Goal: Information Seeking & Learning: Check status

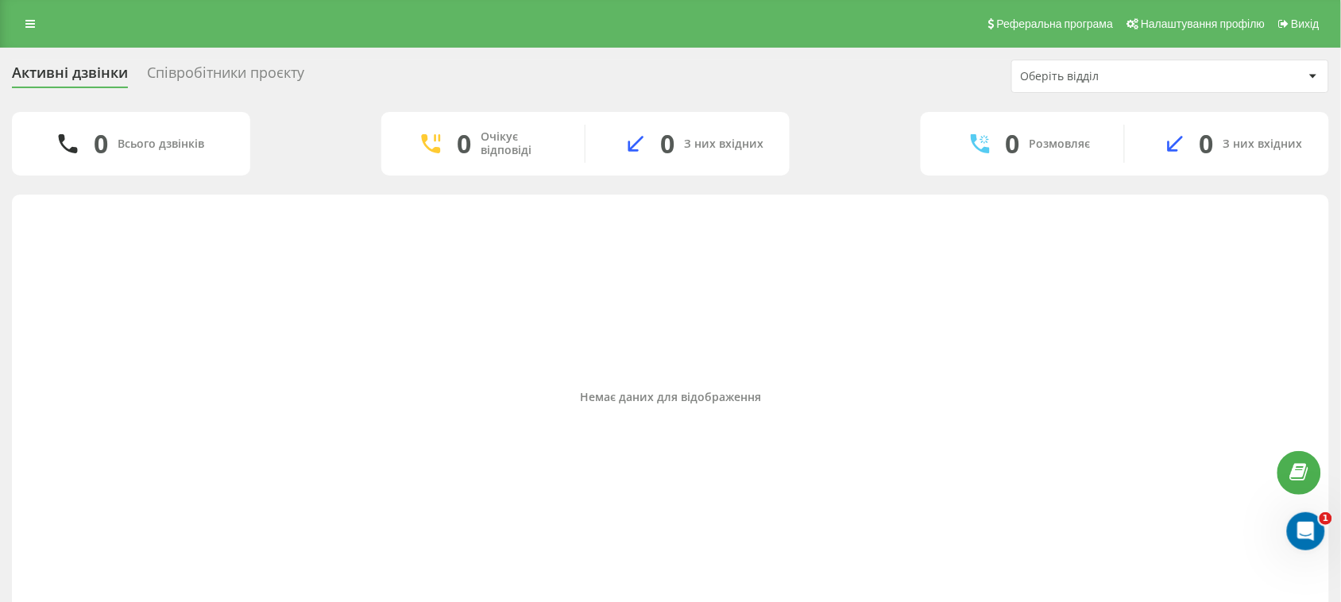
click at [199, 73] on div "Співробітники проєкту" at bounding box center [225, 76] width 157 height 25
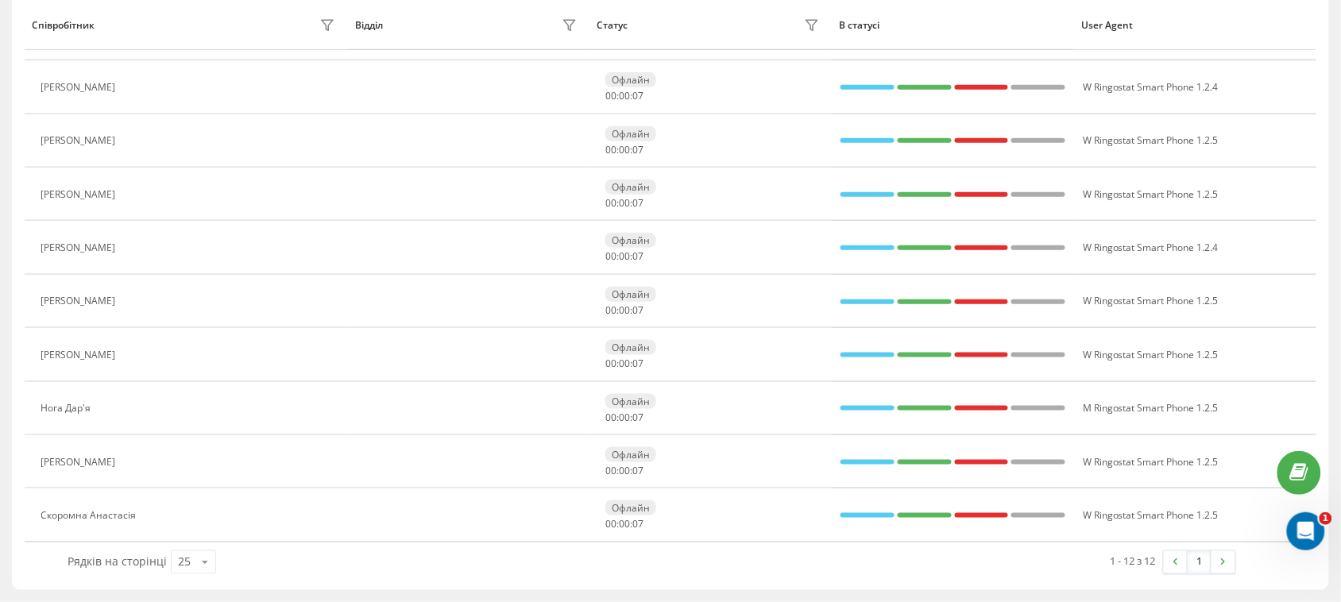
scroll to position [57, 0]
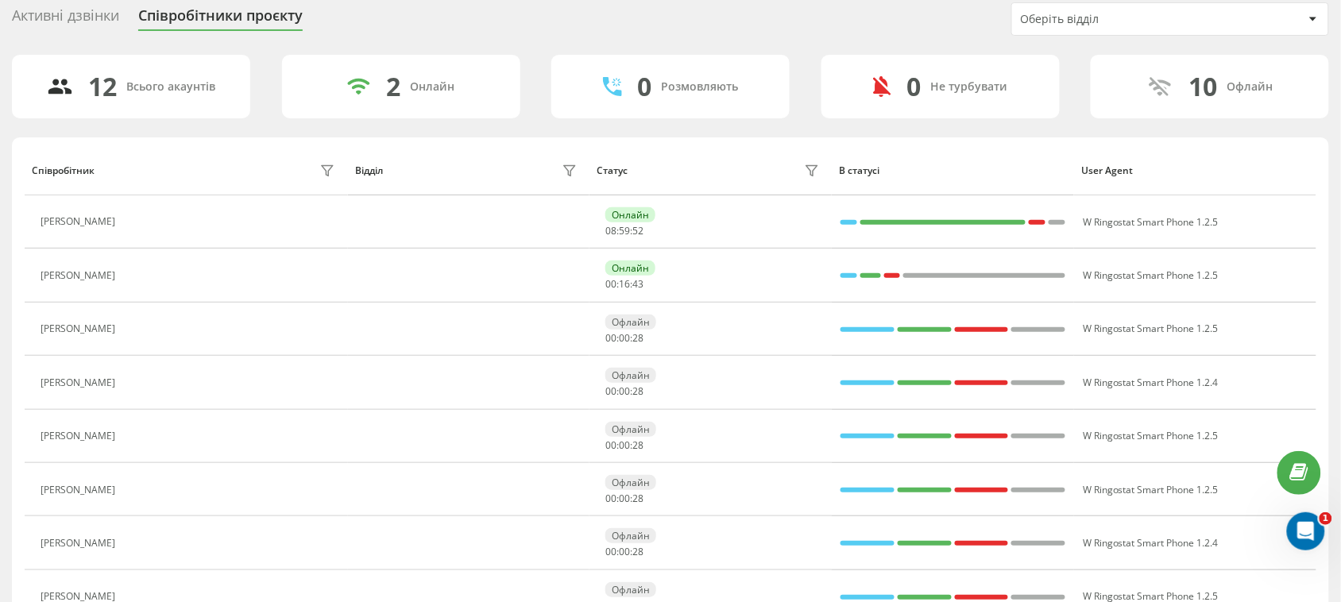
click at [85, 12] on div "Активні дзвінки" at bounding box center [65, 19] width 107 height 25
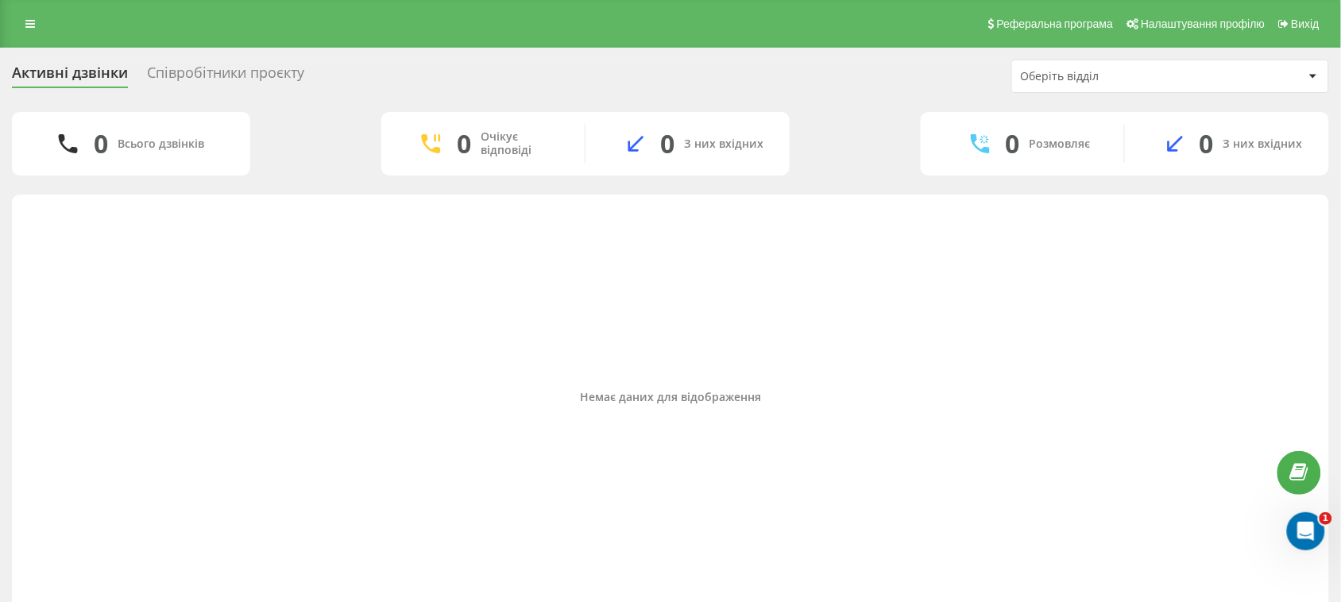
click at [203, 72] on div "Співробітники проєкту" at bounding box center [225, 76] width 157 height 25
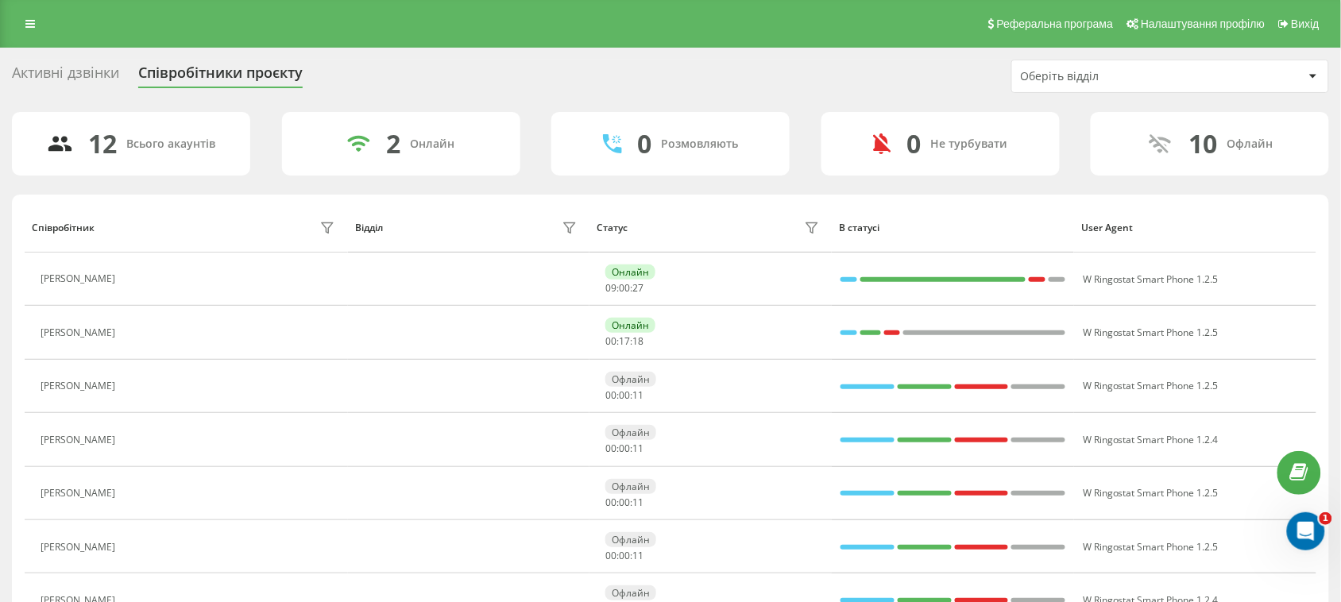
click at [89, 64] on div "Активні дзвінки" at bounding box center [65, 76] width 107 height 25
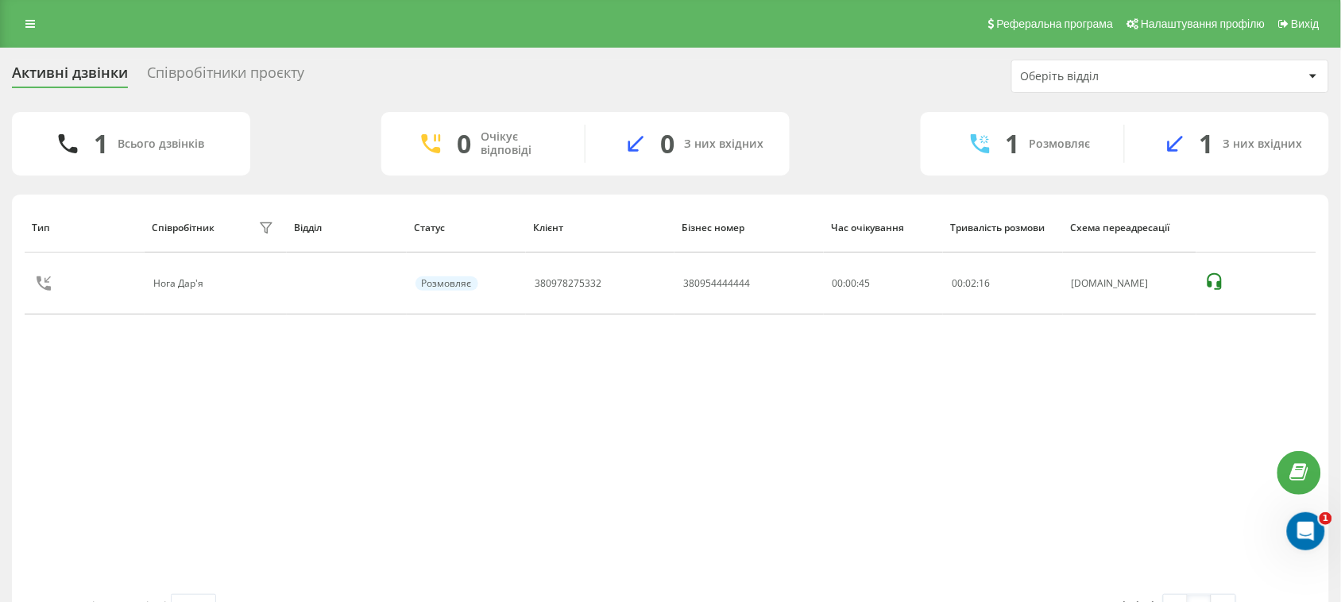
click at [265, 68] on div "Співробітники проєкту" at bounding box center [225, 76] width 157 height 25
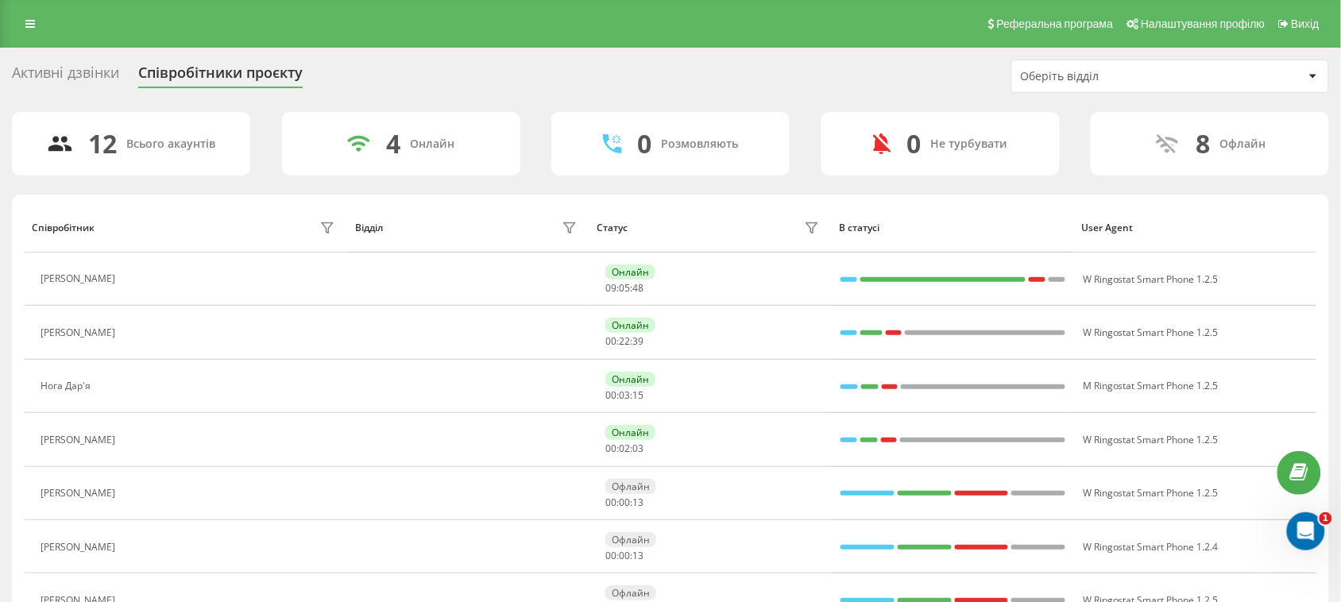
click at [81, 68] on div "Активні дзвінки" at bounding box center [65, 76] width 107 height 25
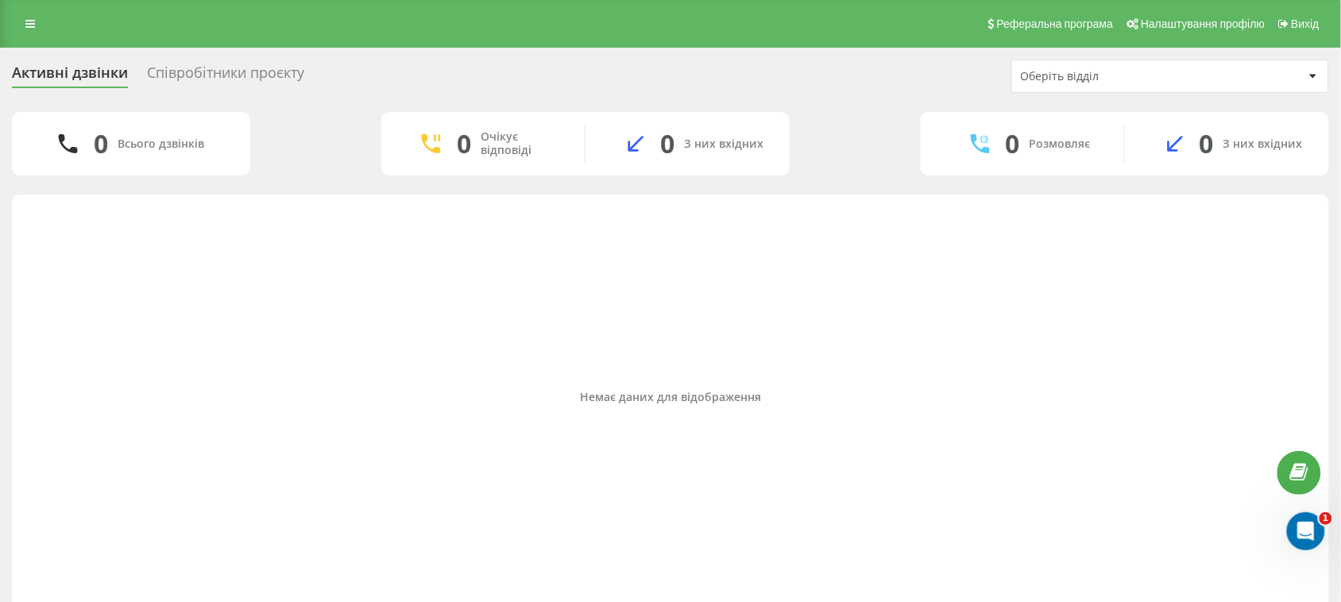
click at [243, 77] on div "Співробітники проєкту" at bounding box center [225, 76] width 157 height 25
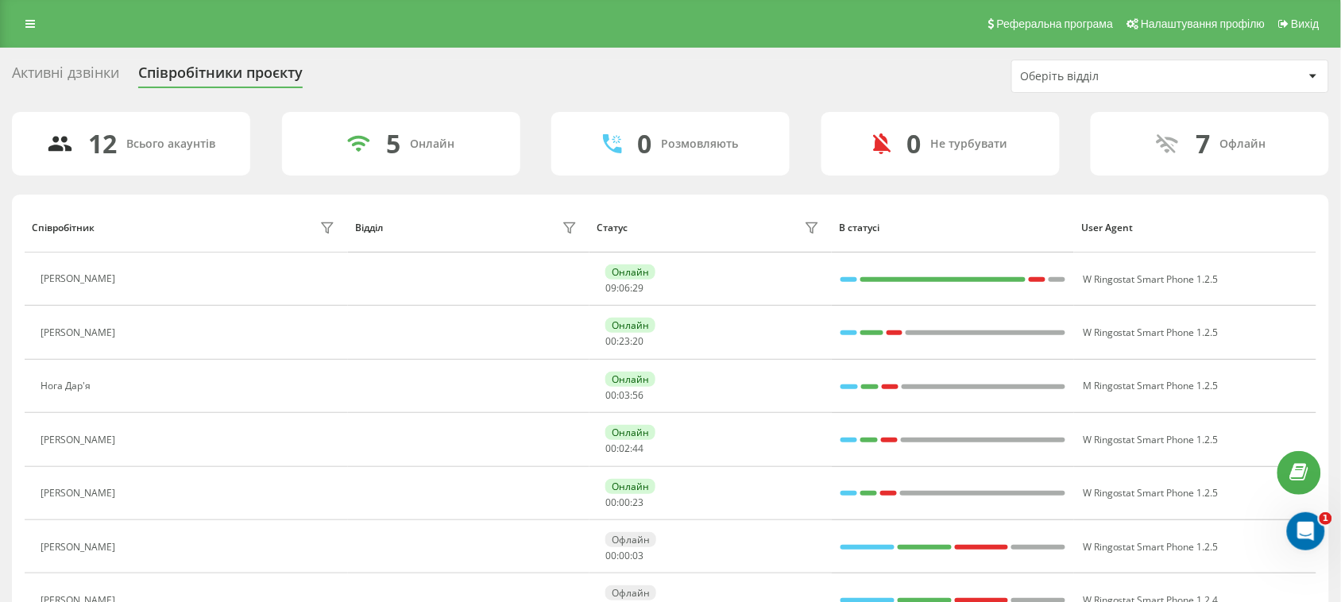
click at [73, 68] on div "Активні дзвінки" at bounding box center [65, 76] width 107 height 25
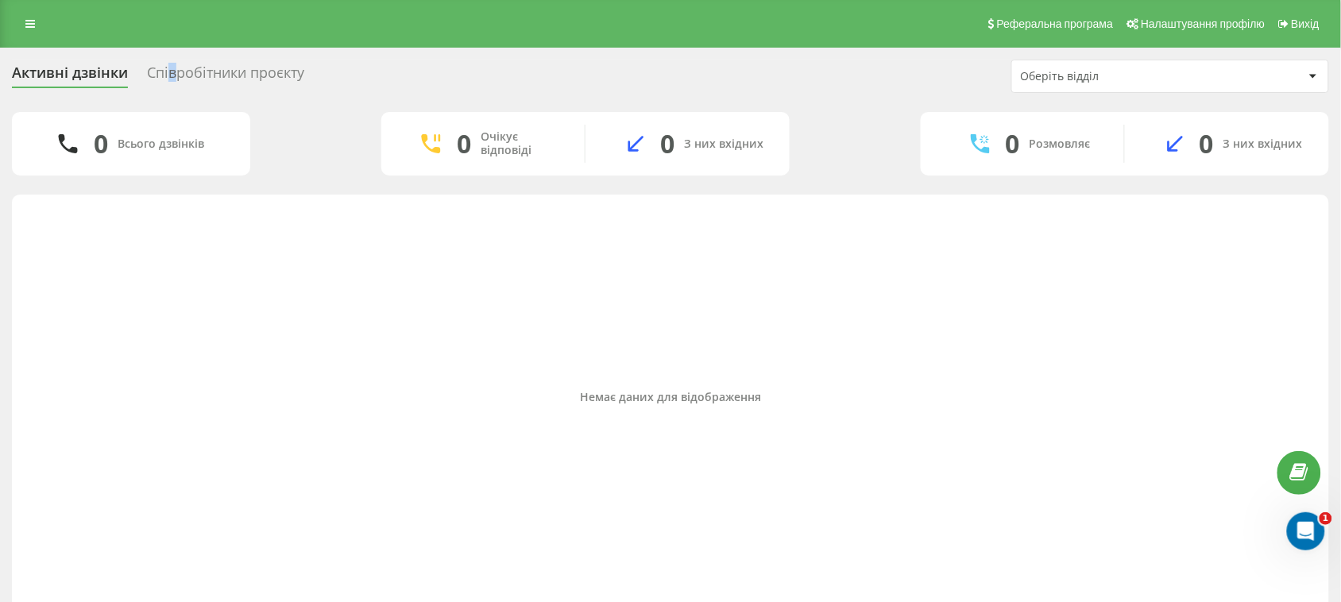
click at [172, 65] on div "Співробітники проєкту" at bounding box center [225, 76] width 157 height 25
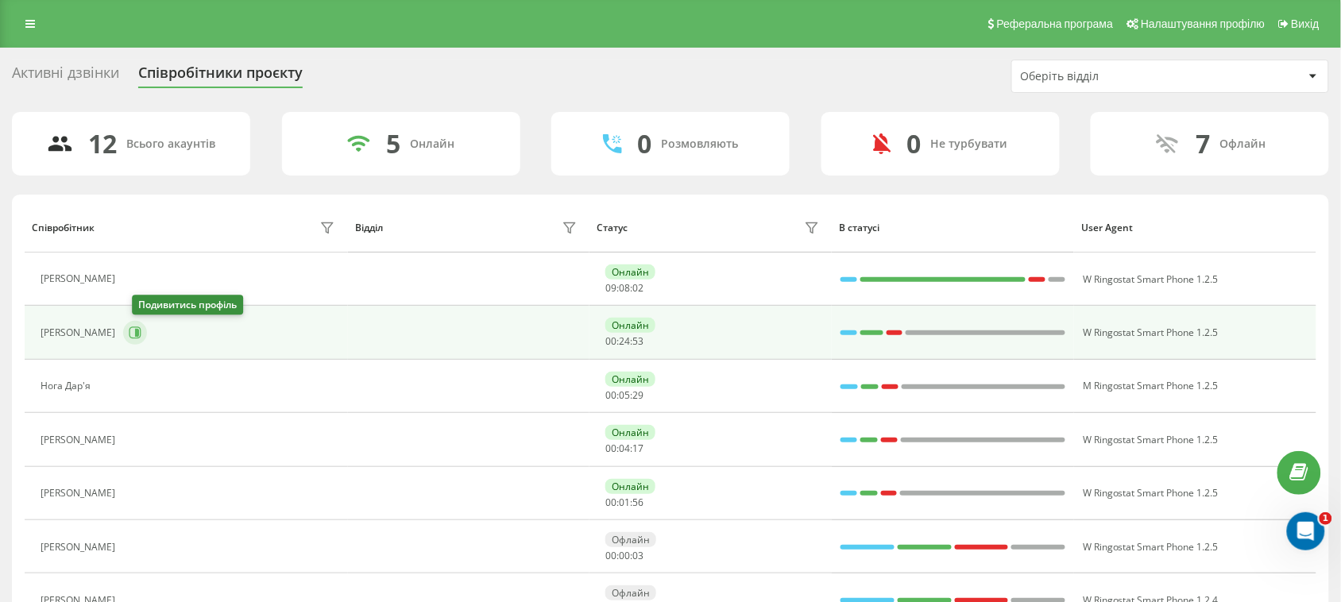
click at [137, 336] on icon at bounding box center [136, 333] width 12 height 12
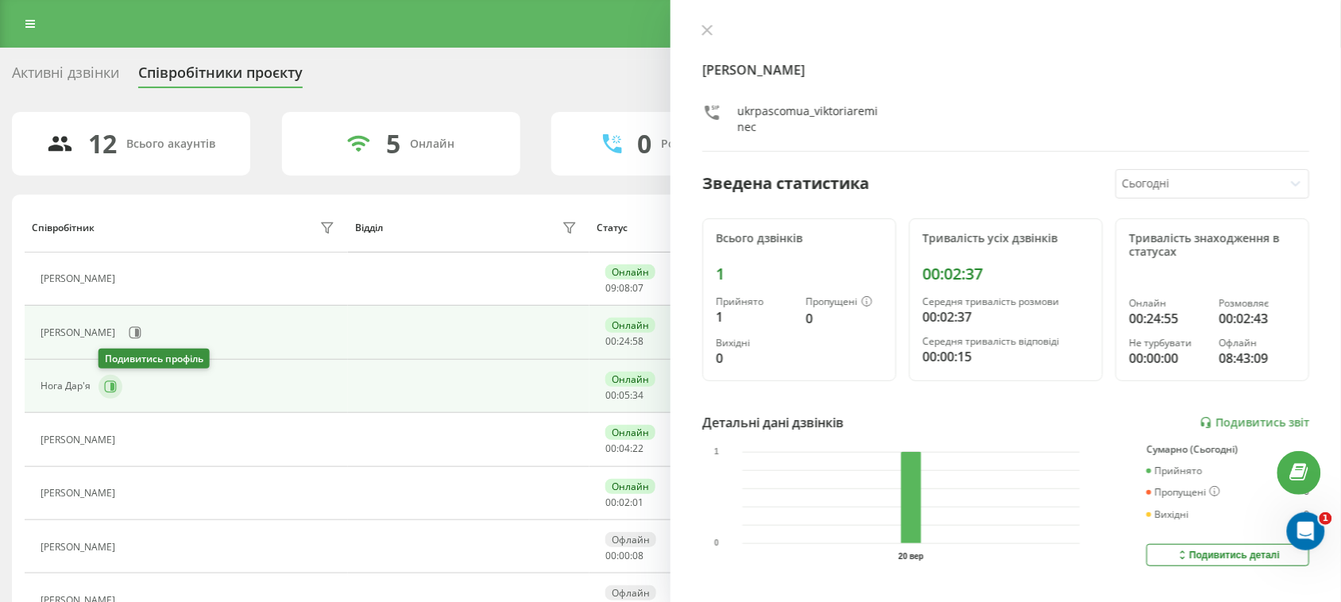
click at [107, 386] on icon at bounding box center [110, 387] width 13 height 13
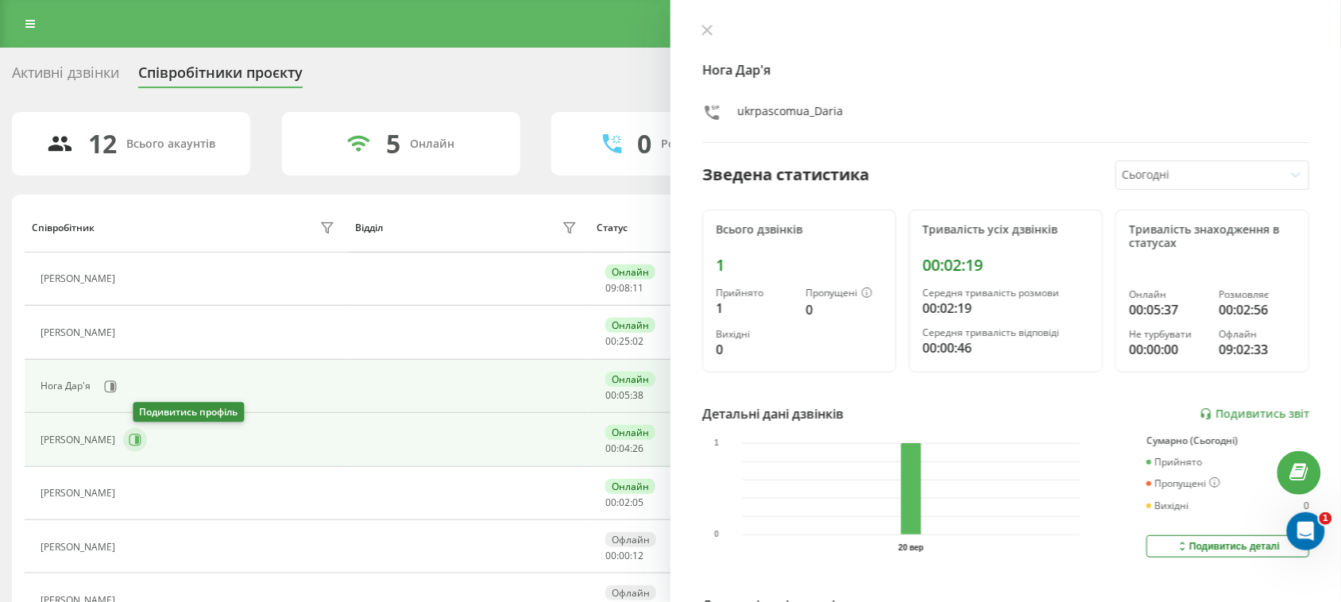
click at [147, 439] on button at bounding box center [135, 440] width 24 height 24
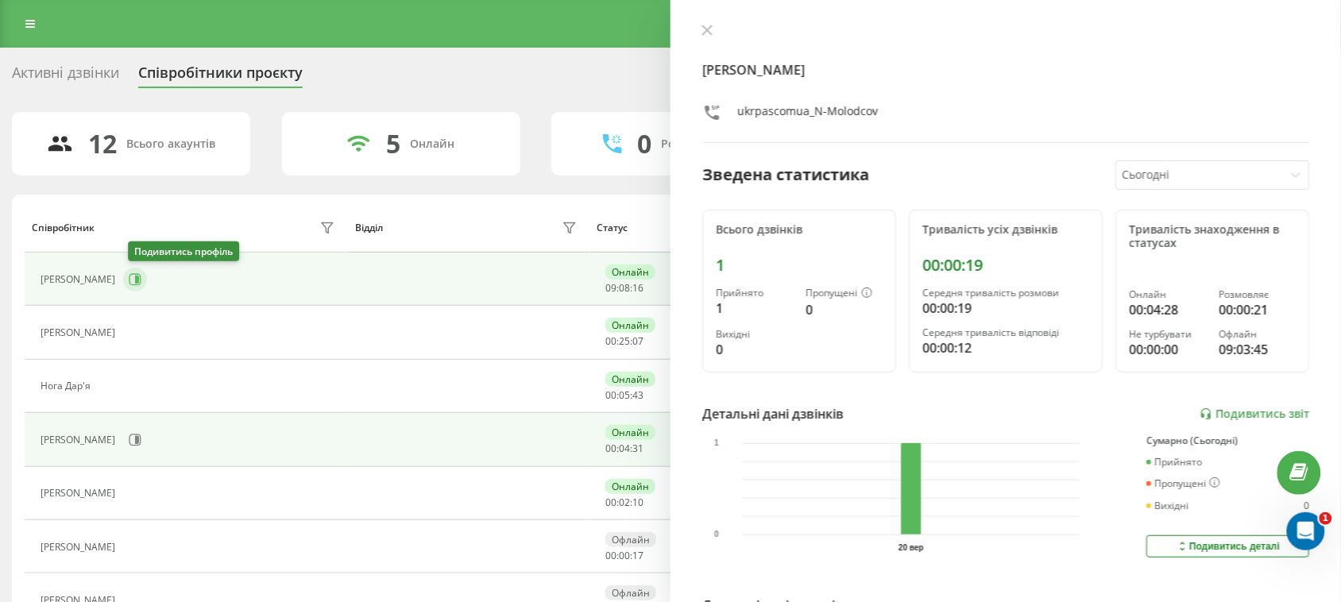
click at [137, 287] on button at bounding box center [135, 280] width 24 height 24
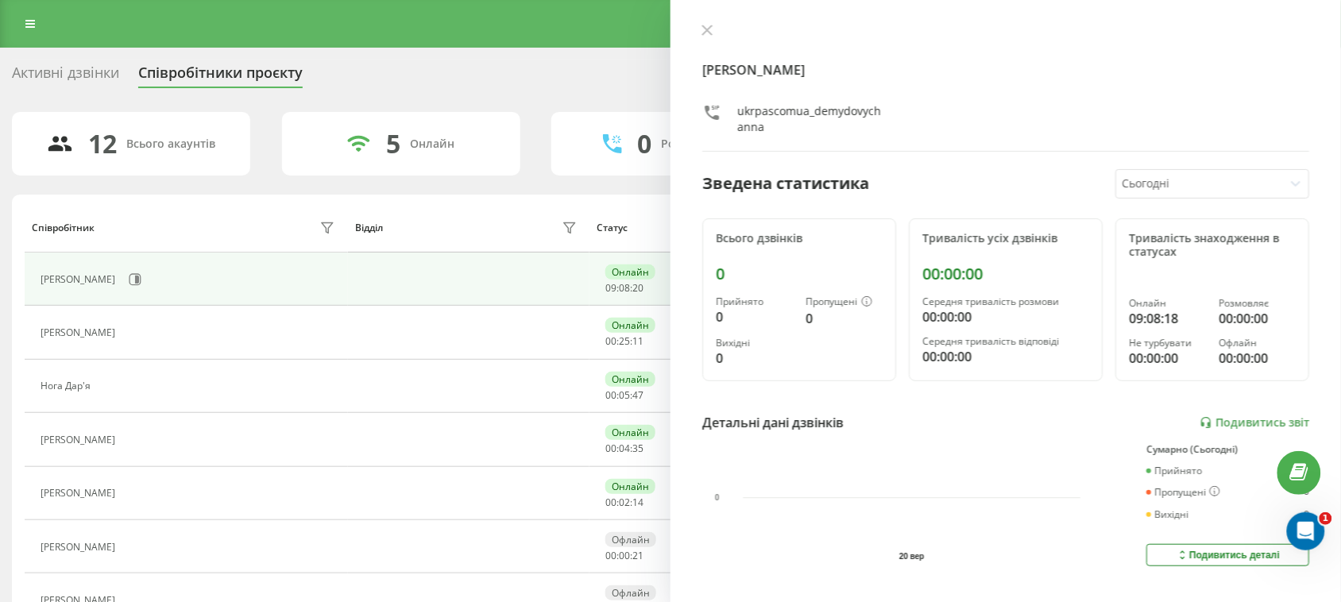
click at [98, 72] on div "Активні дзвінки" at bounding box center [65, 76] width 107 height 25
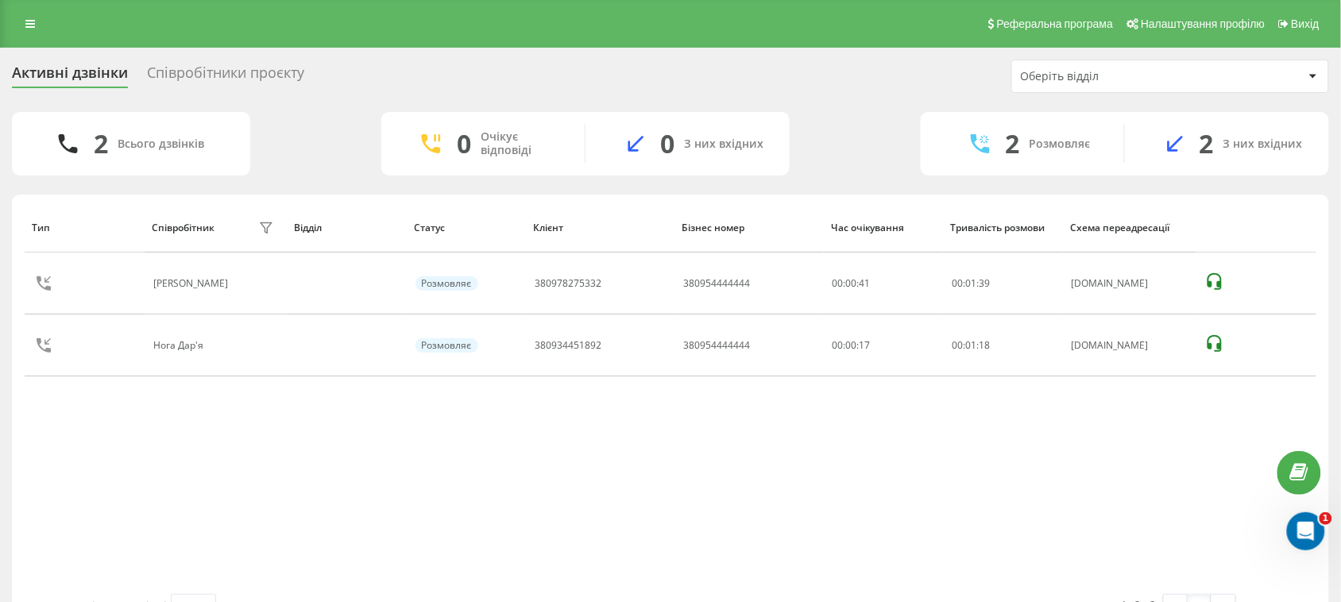
click at [268, 65] on div "Співробітники проєкту" at bounding box center [225, 76] width 157 height 25
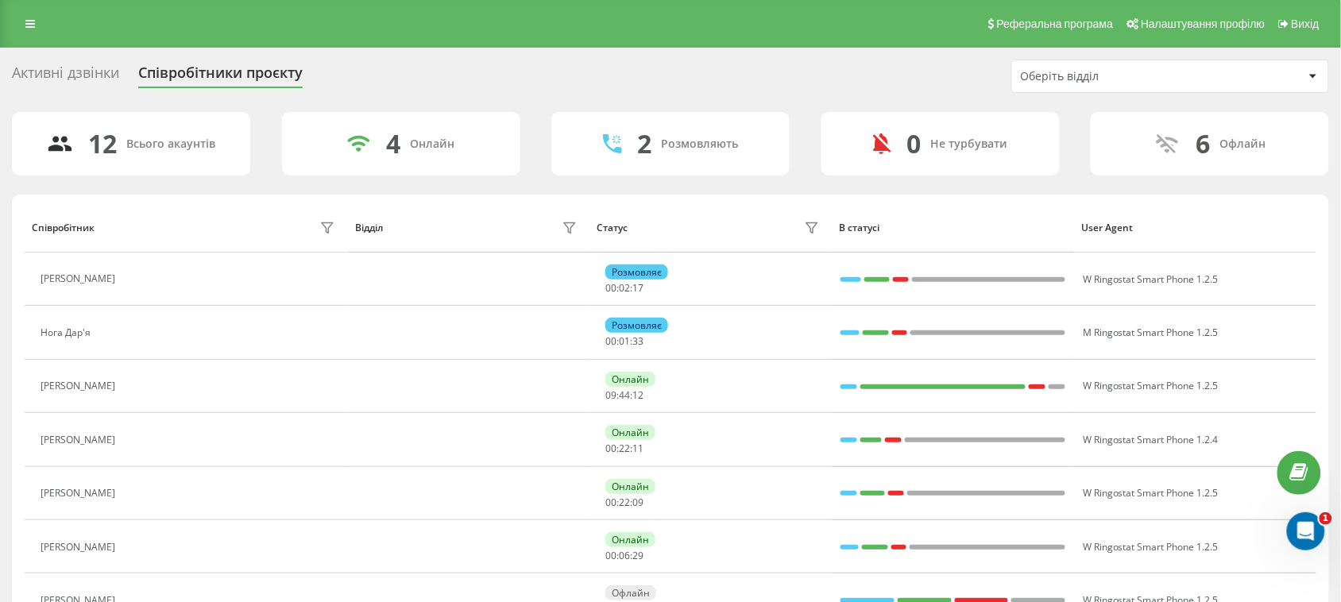
click at [65, 54] on div "Активні дзвінки Співробітники проєкту Оберіть відділ 12 Всього акаунтів 4 Онлай…" at bounding box center [670, 501] width 1341 height 907
click at [69, 73] on div "Активні дзвінки" at bounding box center [65, 76] width 107 height 25
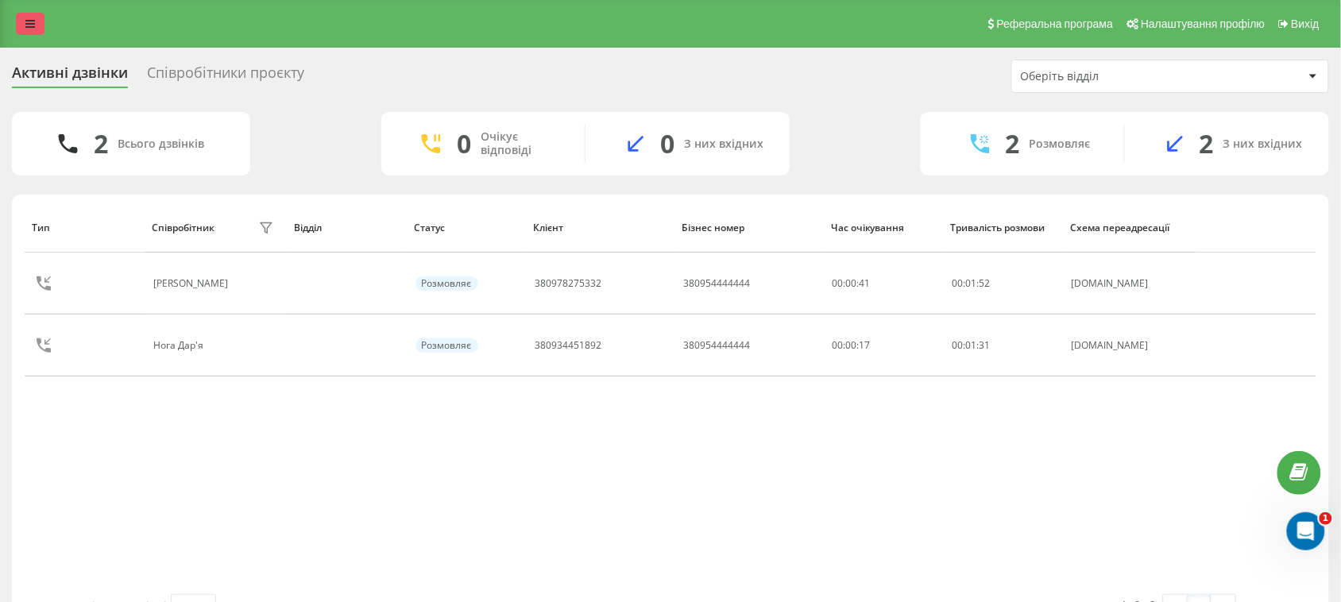
click at [20, 17] on link at bounding box center [30, 24] width 29 height 22
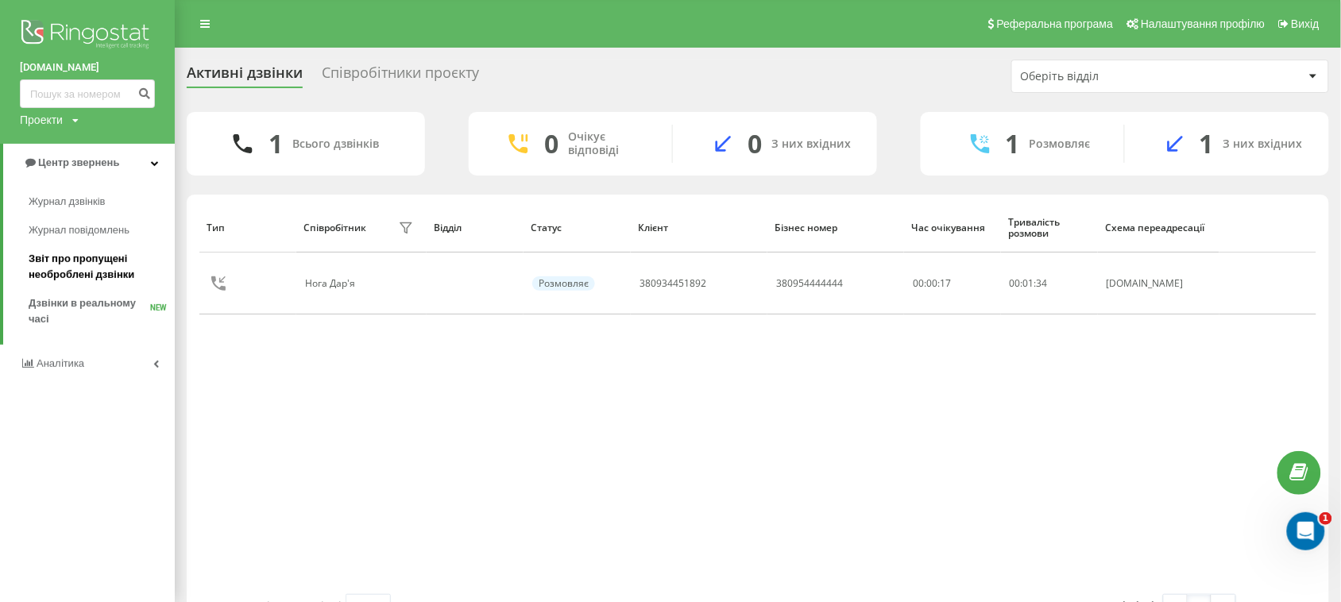
click at [65, 269] on span "Звіт про пропущені необроблені дзвінки" at bounding box center [98, 267] width 138 height 32
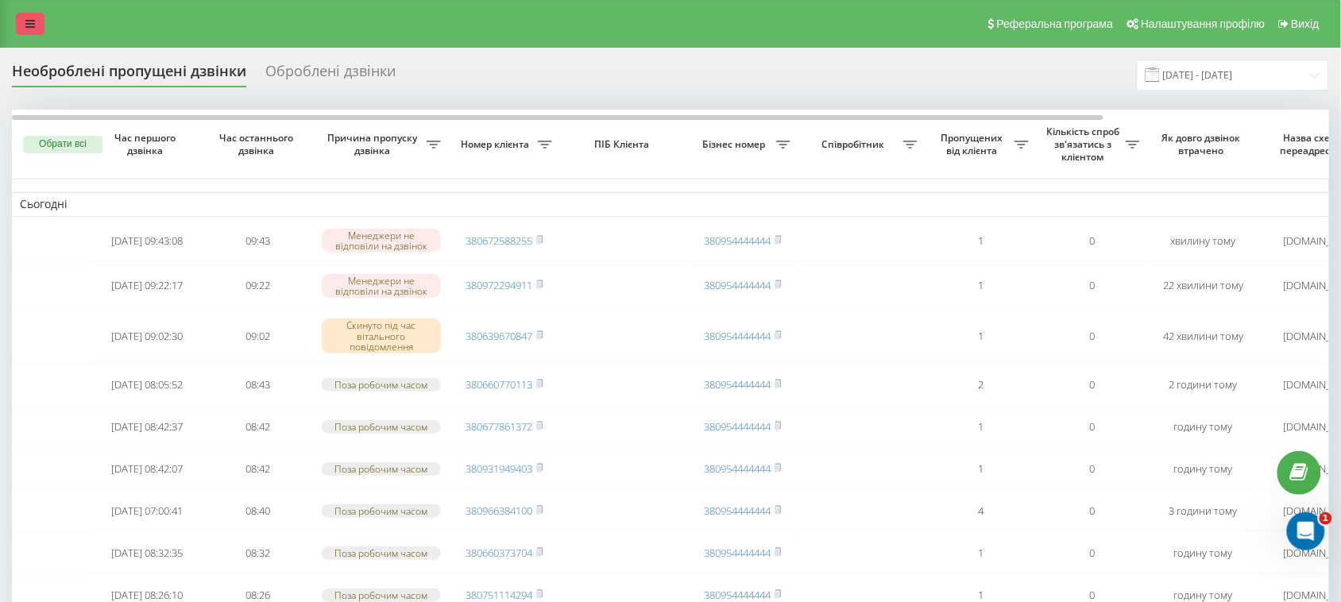
click at [21, 21] on link at bounding box center [30, 24] width 29 height 22
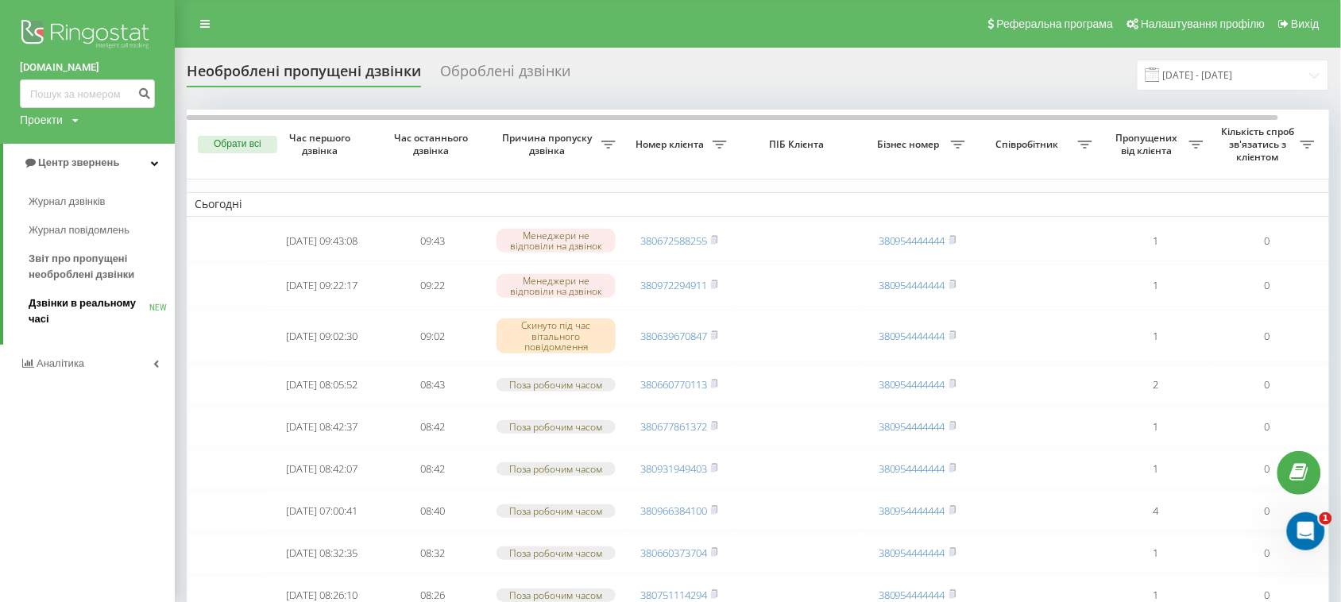
click at [68, 311] on span "Дзвінки в реальному часі" at bounding box center [89, 312] width 121 height 32
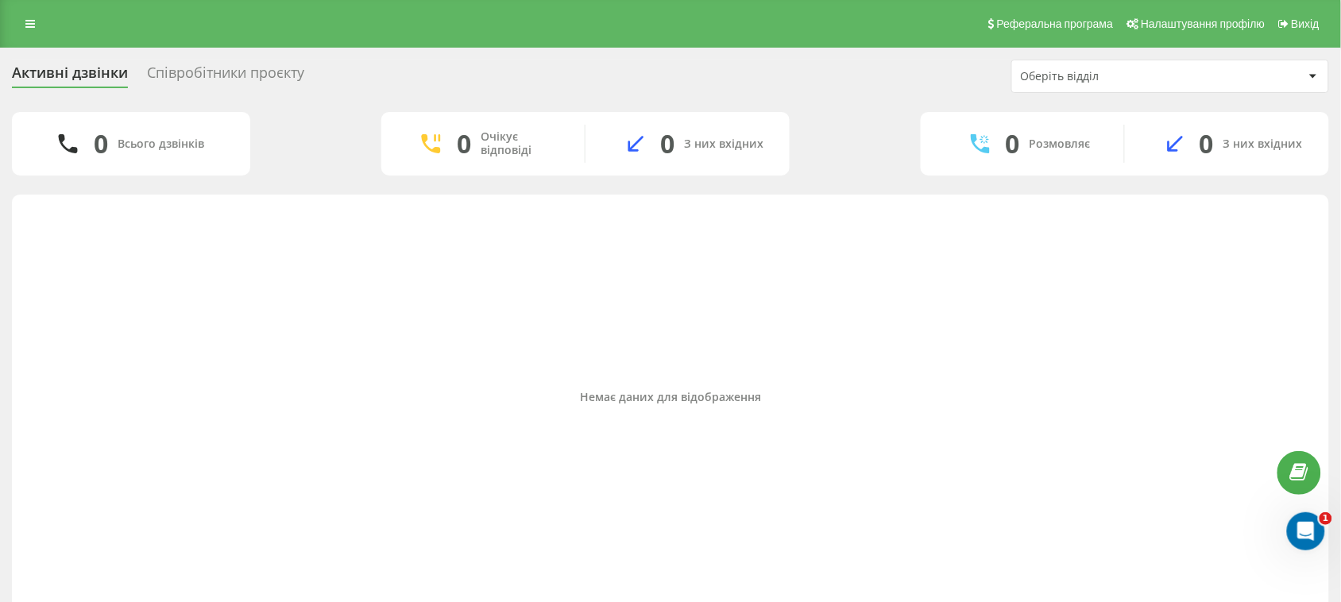
click at [247, 74] on div "Співробітники проєкту" at bounding box center [225, 76] width 157 height 25
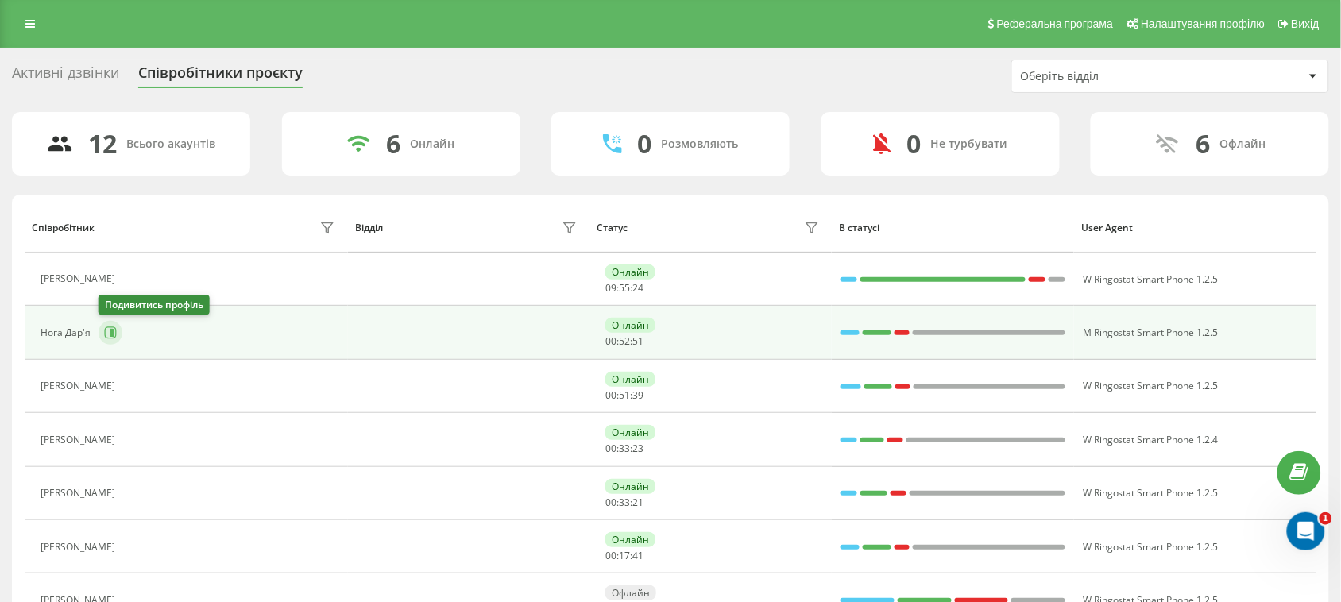
click at [110, 334] on icon at bounding box center [112, 333] width 4 height 8
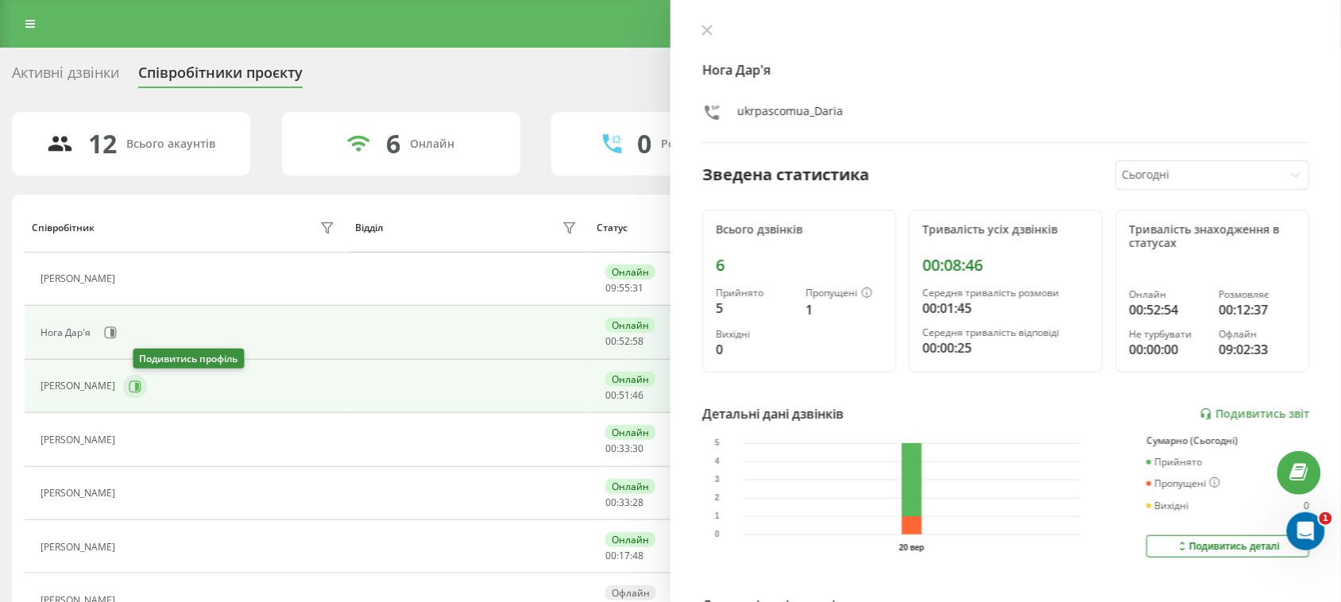
click at [141, 393] on icon at bounding box center [136, 387] width 12 height 12
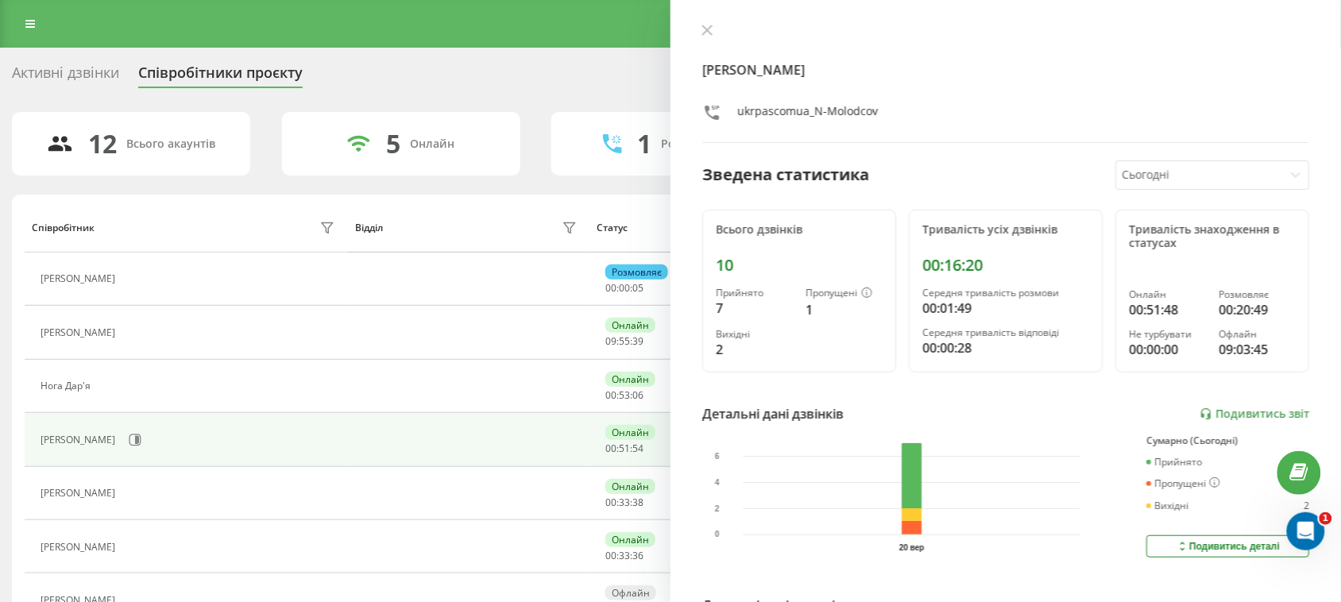
click at [106, 70] on div "Активні дзвінки" at bounding box center [65, 76] width 107 height 25
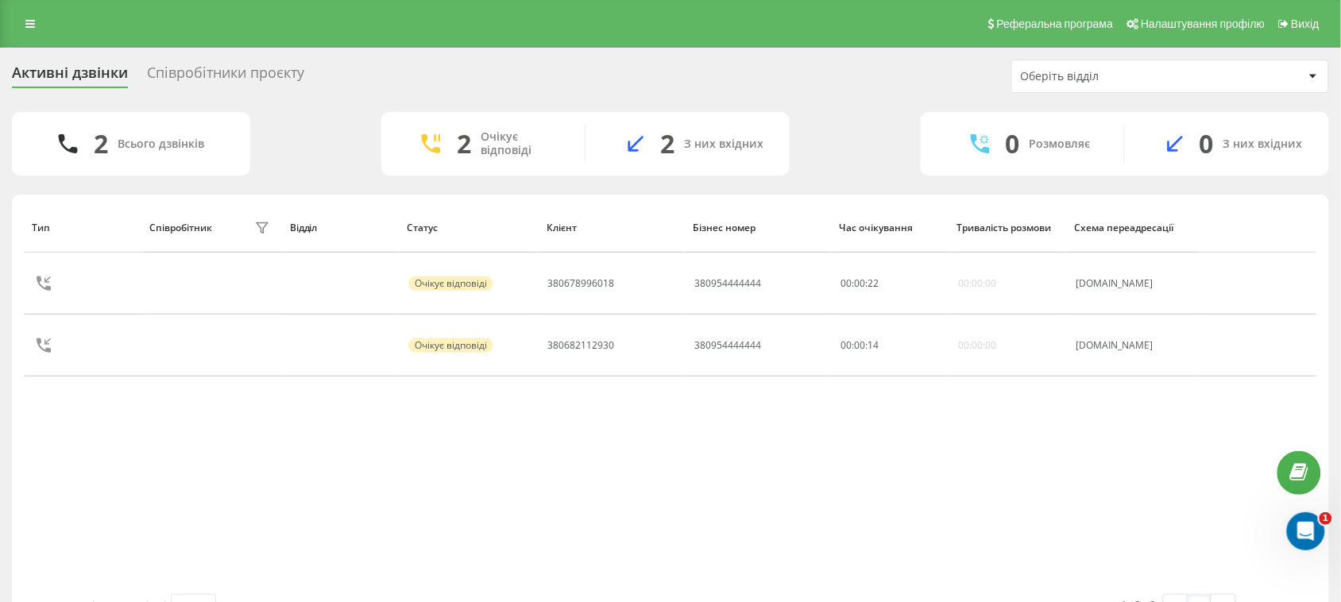
click at [275, 78] on div "Співробітники проєкту" at bounding box center [225, 76] width 157 height 25
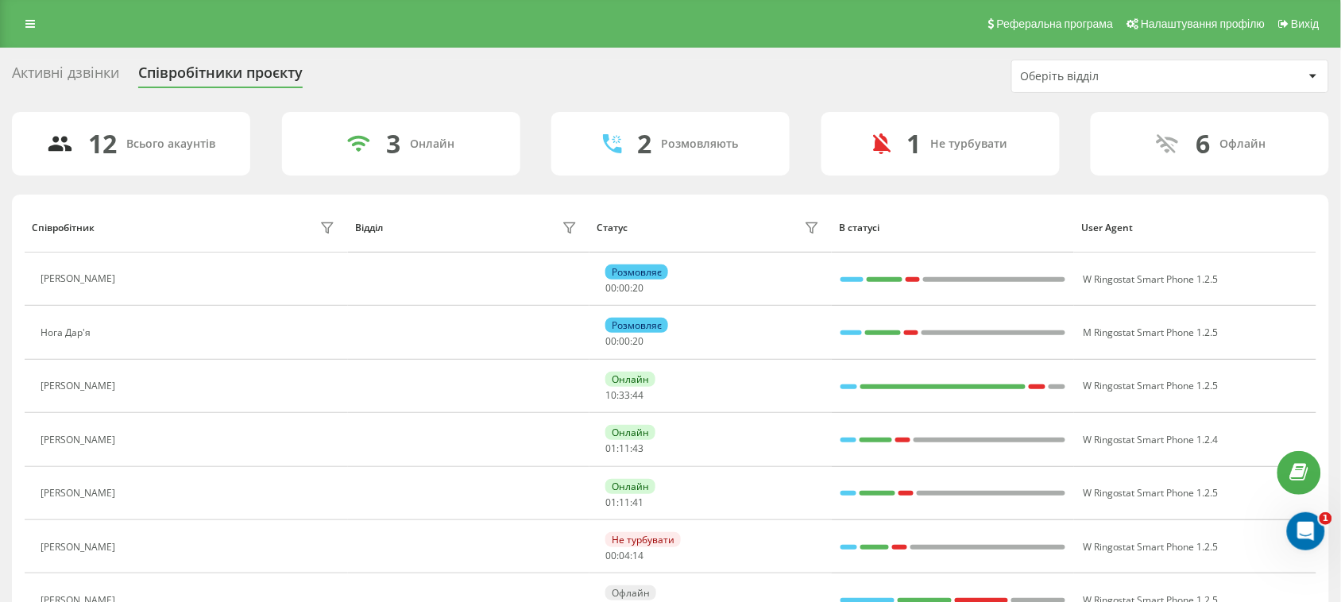
click at [104, 58] on div "Активні дзвінки Співробітники проєкту Оберіть відділ 12 Всього акаунтів 3 Онлай…" at bounding box center [670, 501] width 1341 height 907
click at [92, 72] on div "Активні дзвінки" at bounding box center [65, 76] width 107 height 25
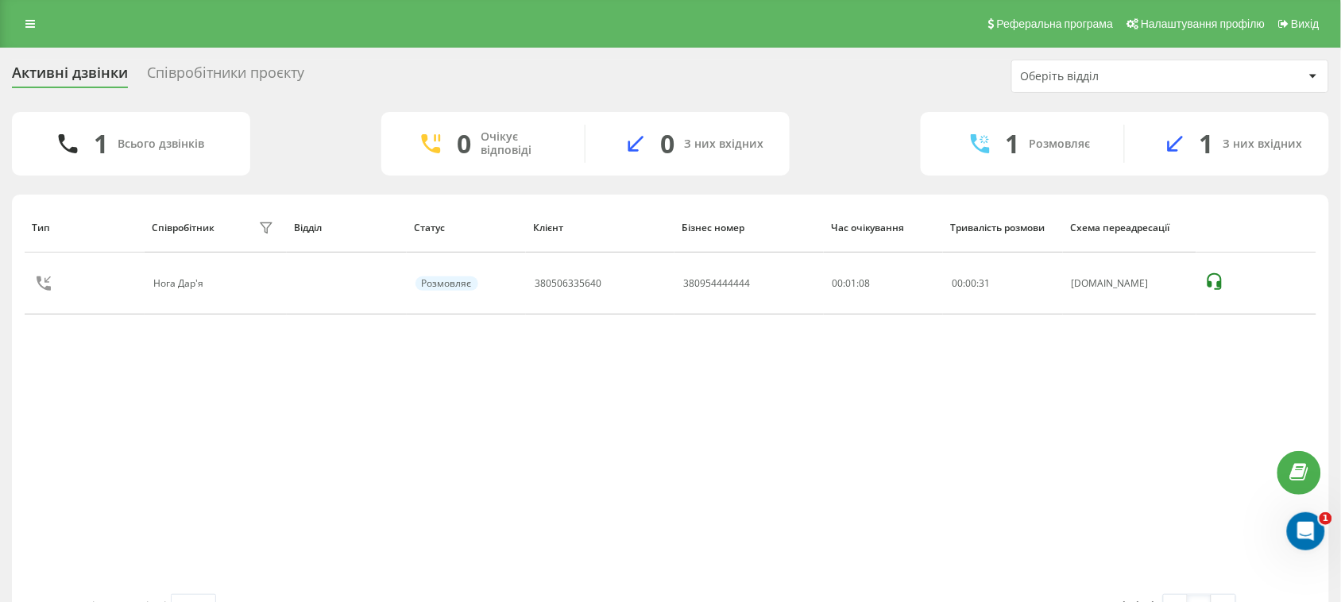
click at [185, 64] on div "Співробітники проєкту" at bounding box center [225, 76] width 157 height 25
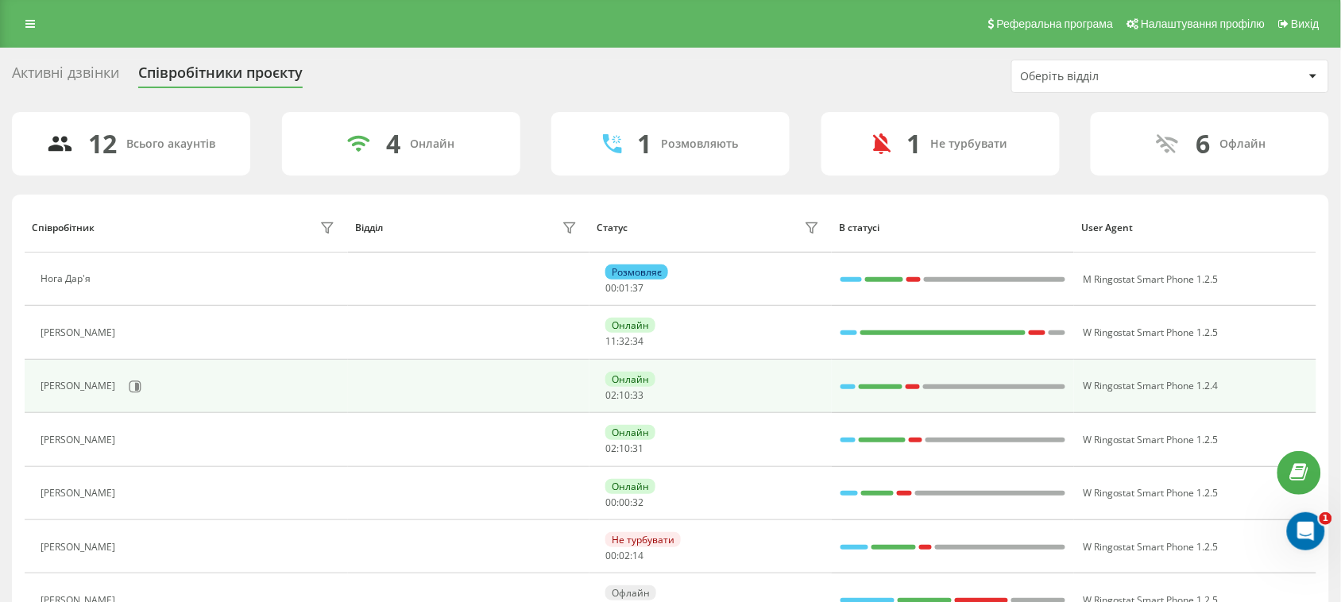
scroll to position [99, 0]
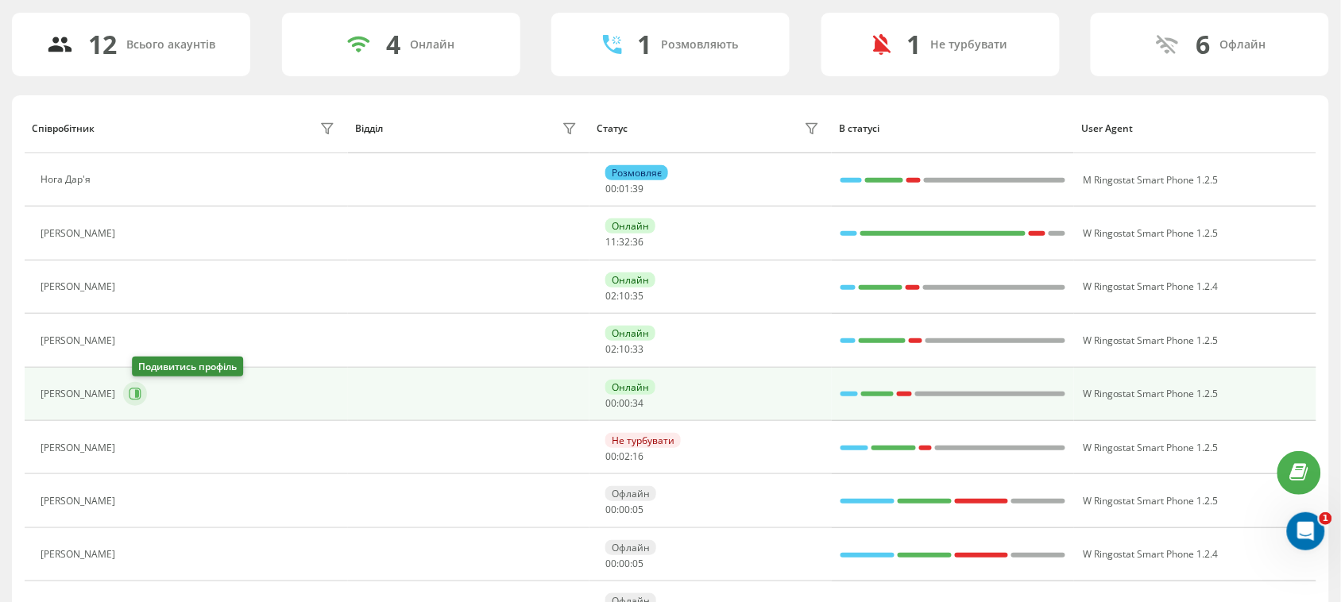
click at [133, 390] on button at bounding box center [135, 394] width 24 height 24
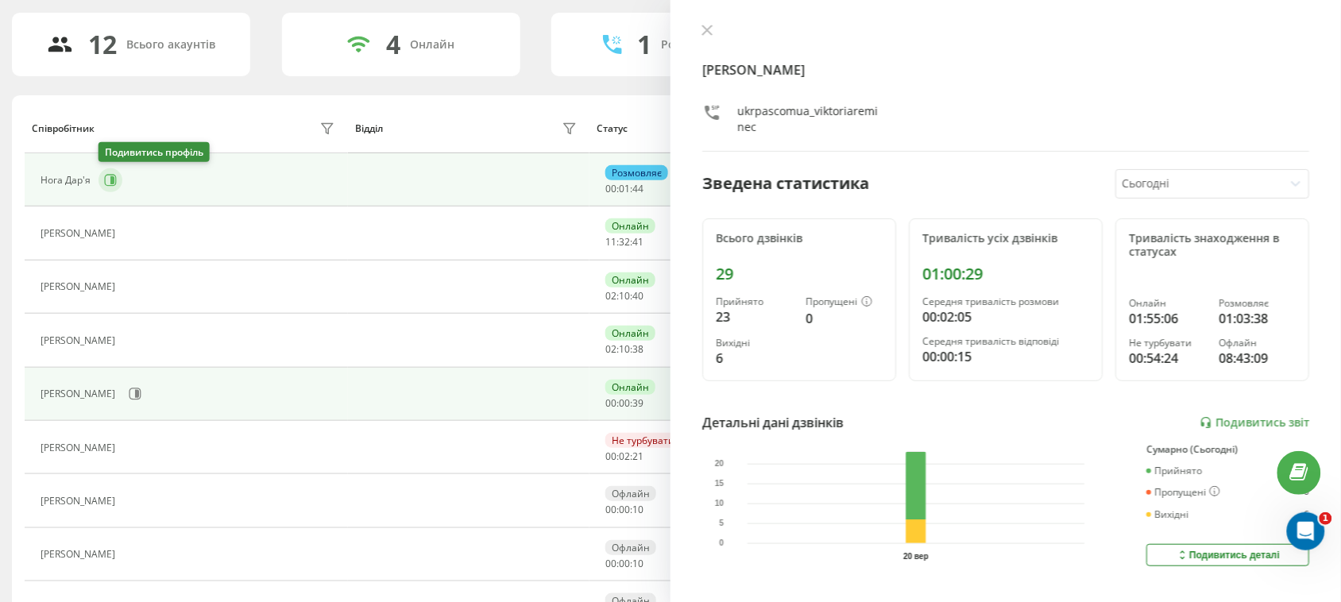
click at [105, 188] on button at bounding box center [111, 180] width 24 height 24
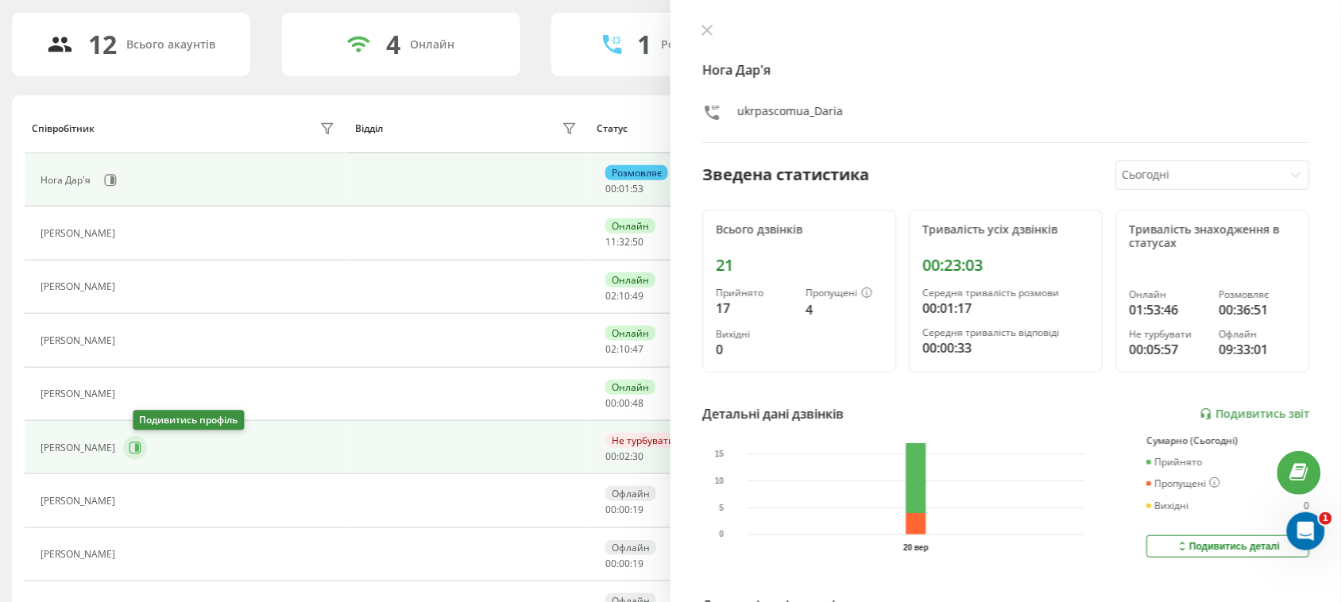
click at [139, 445] on icon at bounding box center [135, 448] width 13 height 13
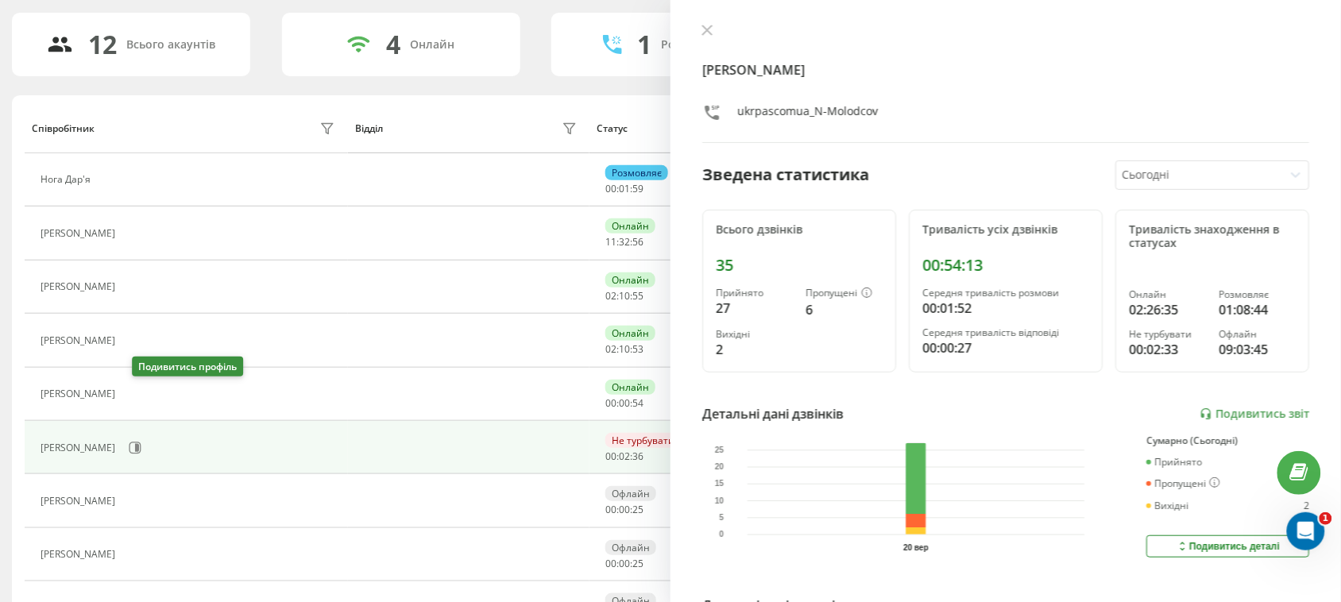
click at [139, 390] on icon at bounding box center [132, 394] width 13 height 13
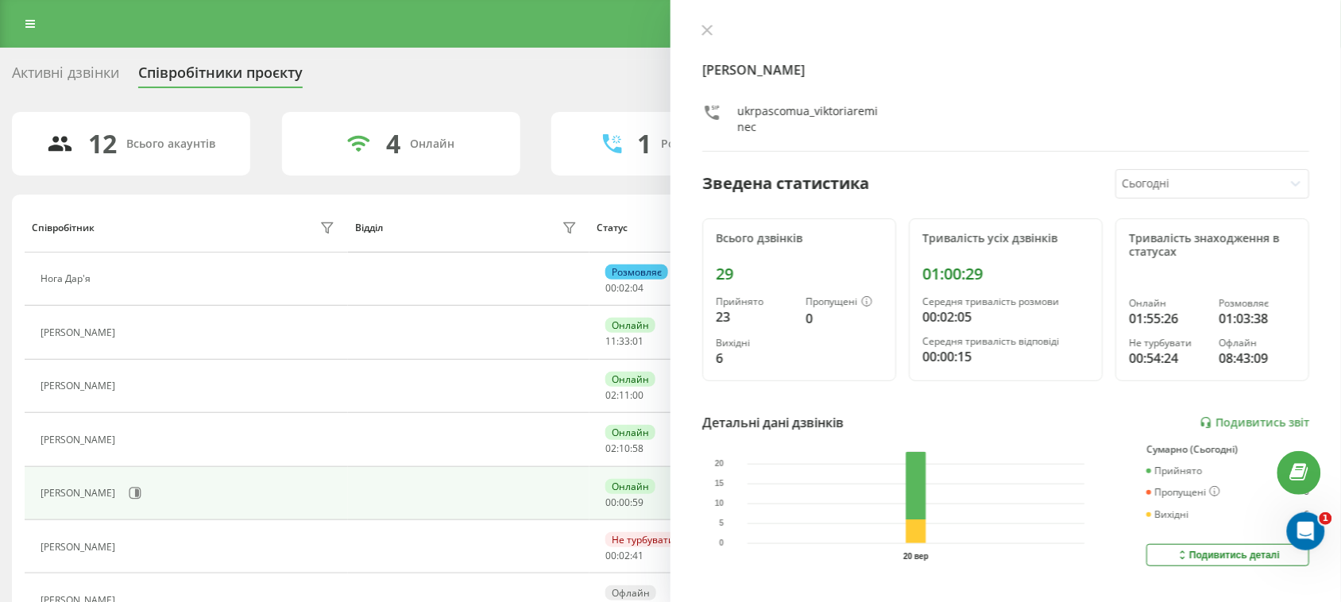
click at [90, 64] on div "Активні дзвінки" at bounding box center [65, 76] width 107 height 25
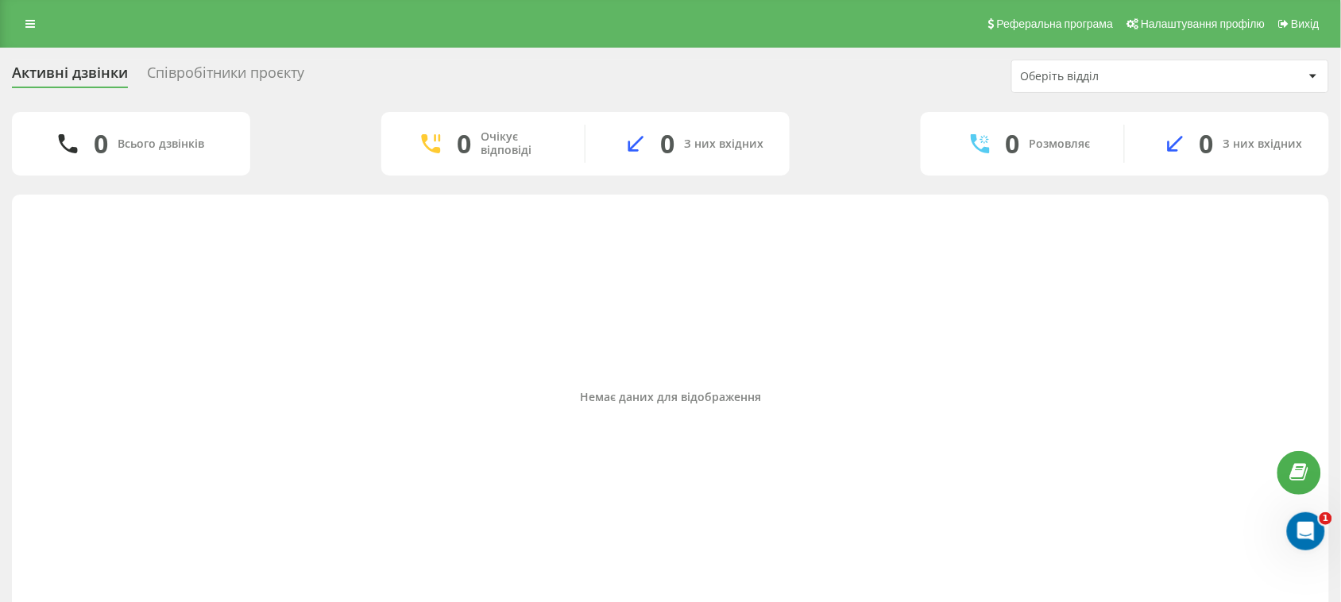
click at [184, 74] on div "Співробітники проєкту" at bounding box center [225, 76] width 157 height 25
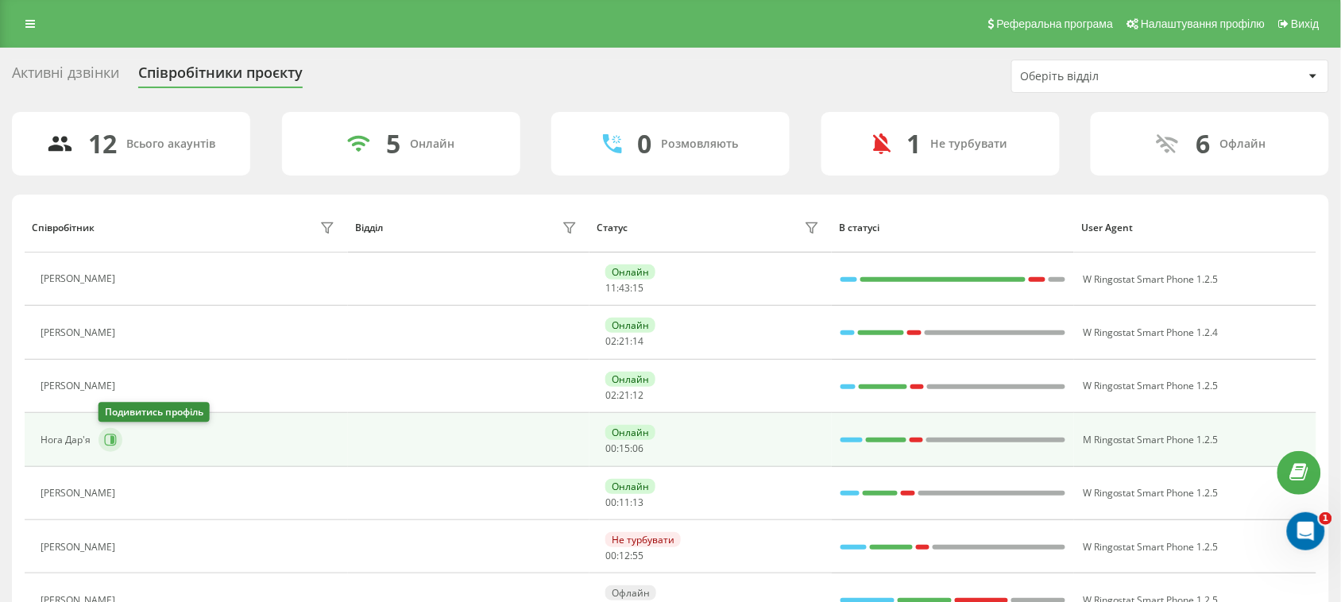
click at [117, 443] on button at bounding box center [111, 440] width 24 height 24
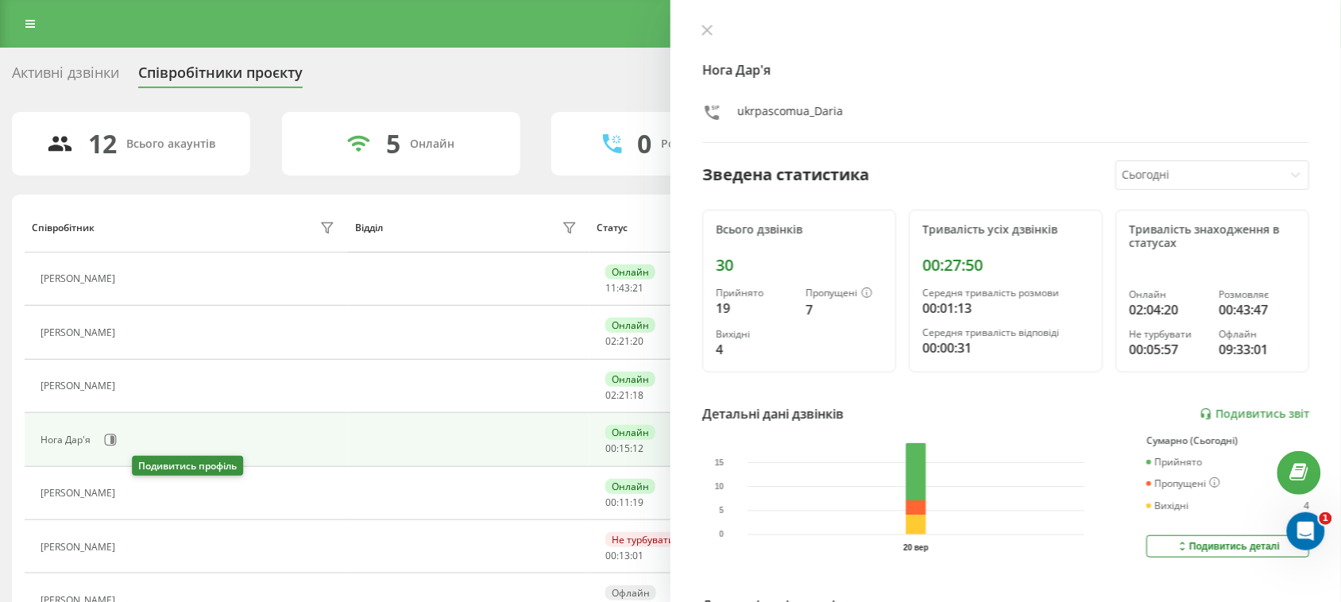
click at [137, 501] on button at bounding box center [132, 495] width 19 height 22
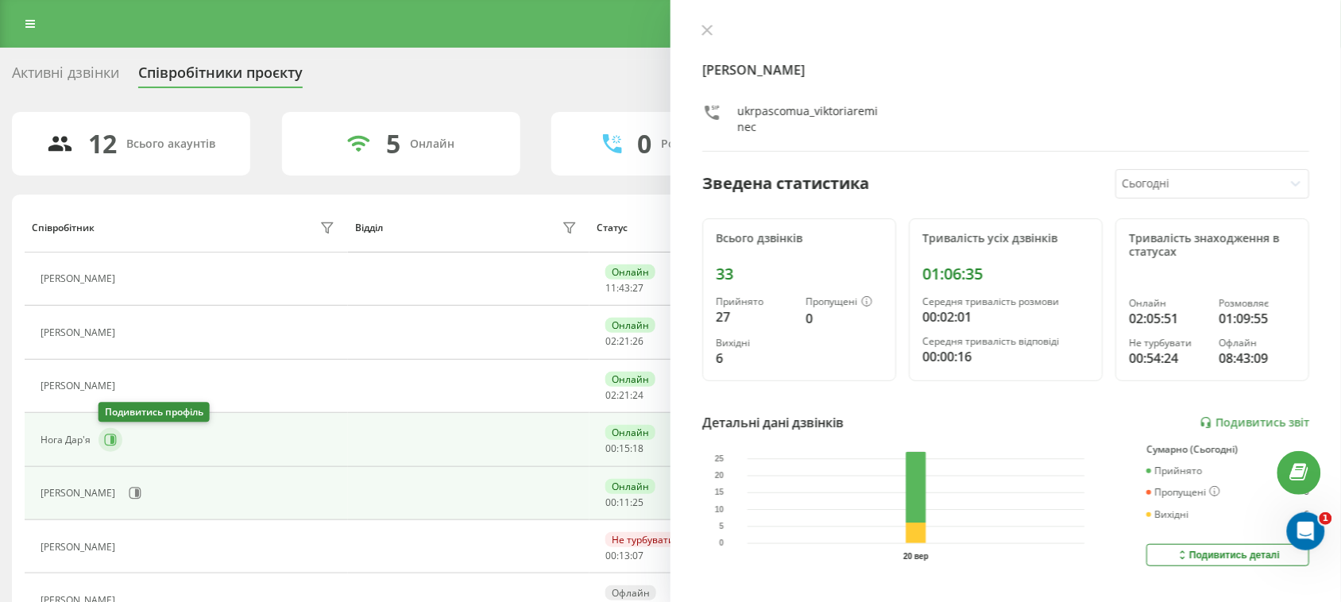
click at [118, 442] on button at bounding box center [111, 440] width 24 height 24
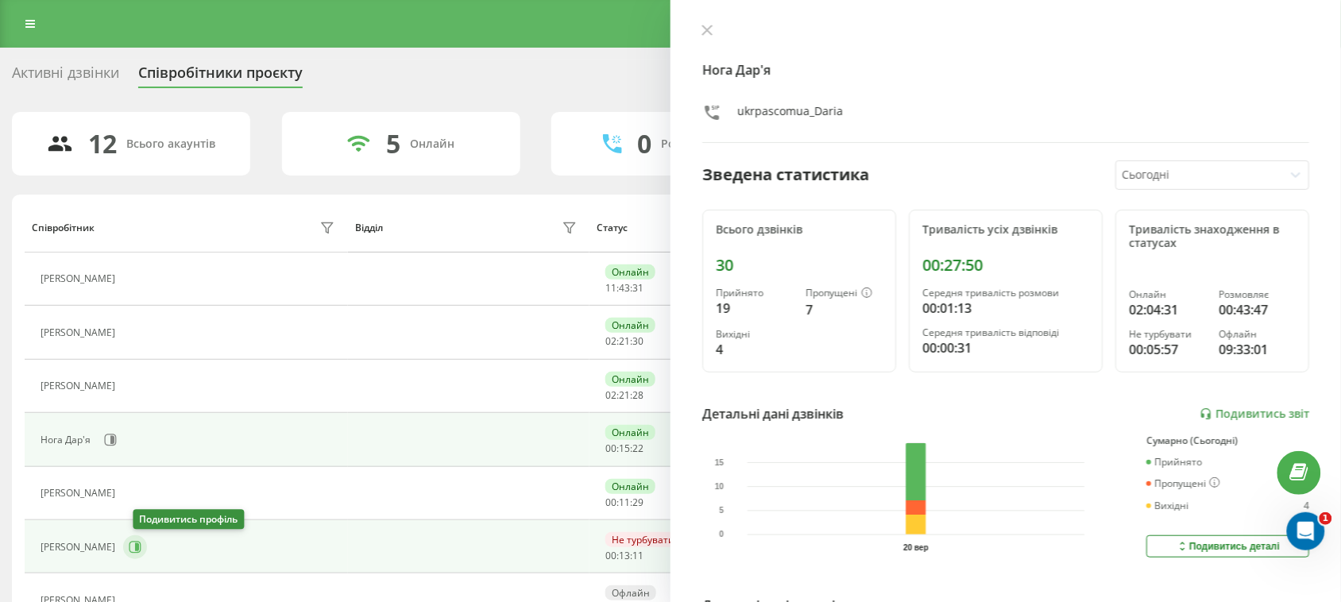
click at [136, 551] on button at bounding box center [135, 548] width 24 height 24
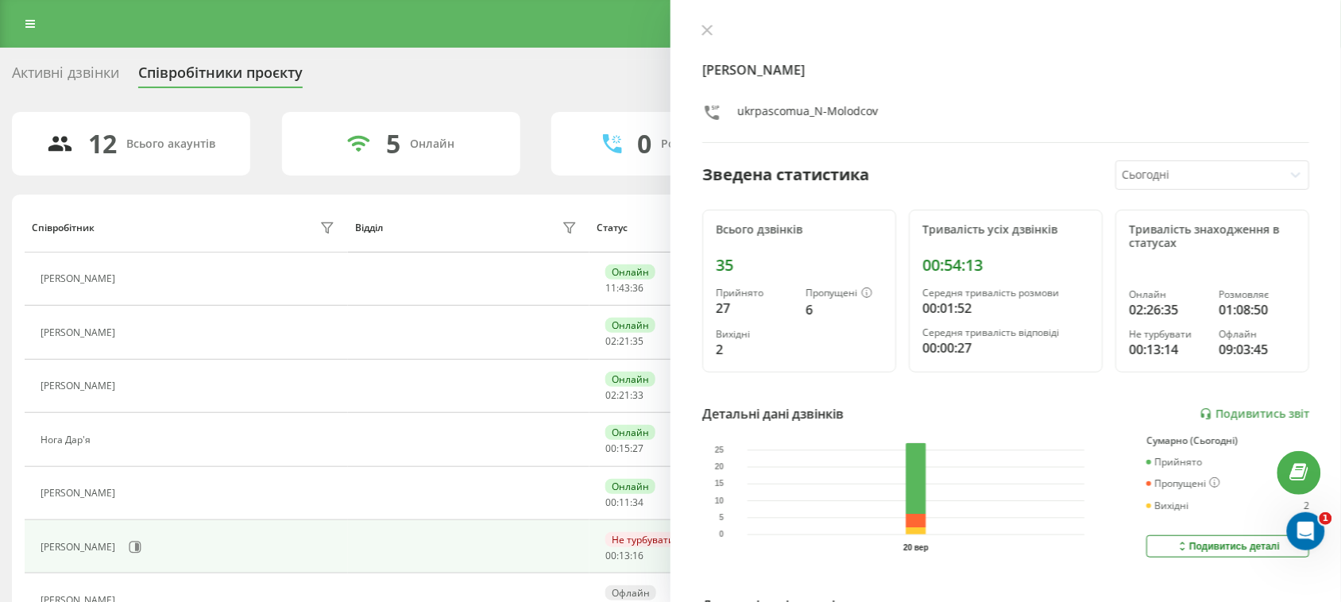
click at [79, 75] on div "Активні дзвінки" at bounding box center [65, 76] width 107 height 25
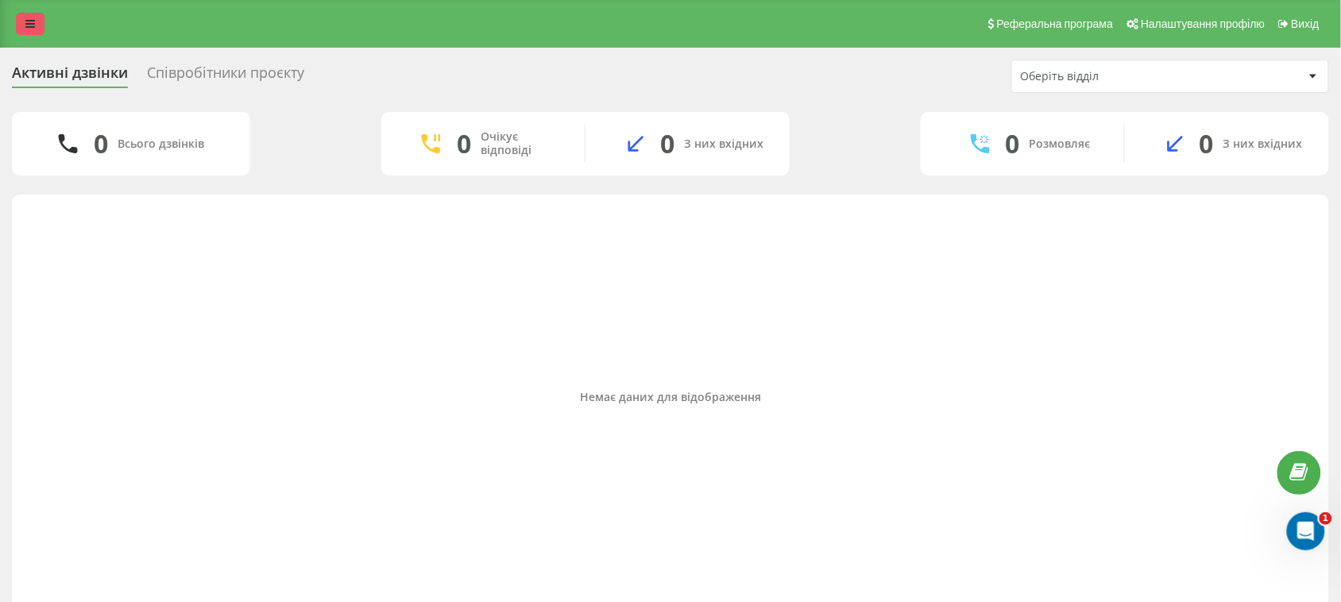
click at [32, 18] on icon at bounding box center [30, 23] width 10 height 11
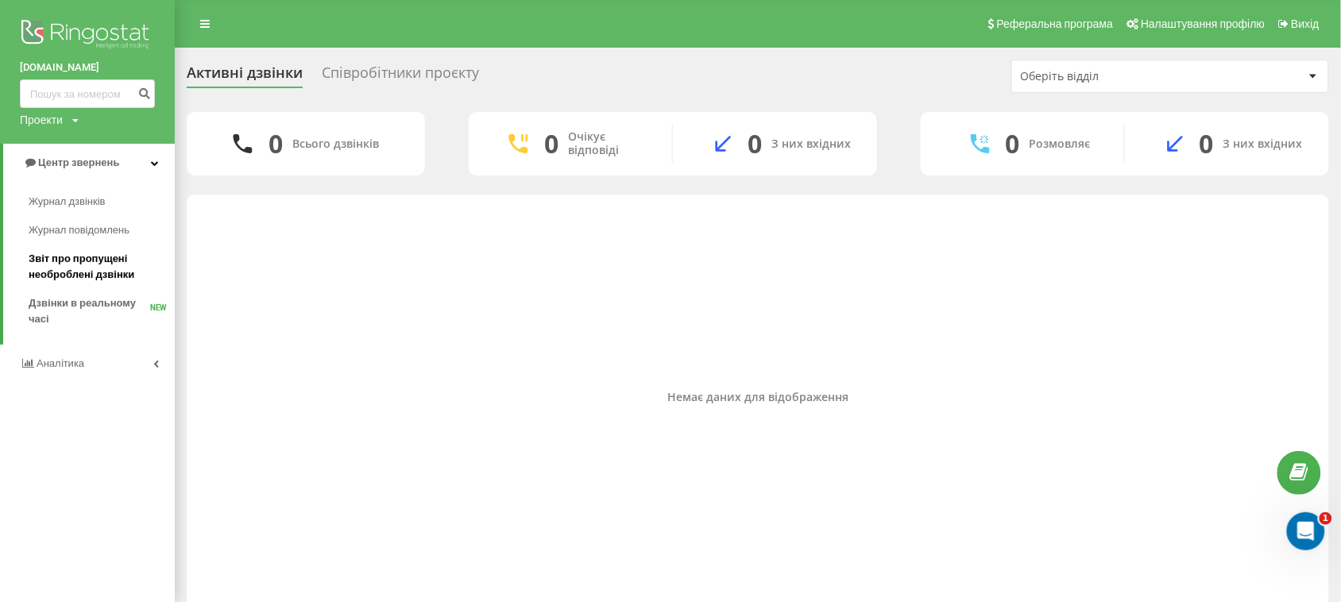
click at [41, 256] on span "Звіт про пропущені необроблені дзвінки" at bounding box center [98, 267] width 138 height 32
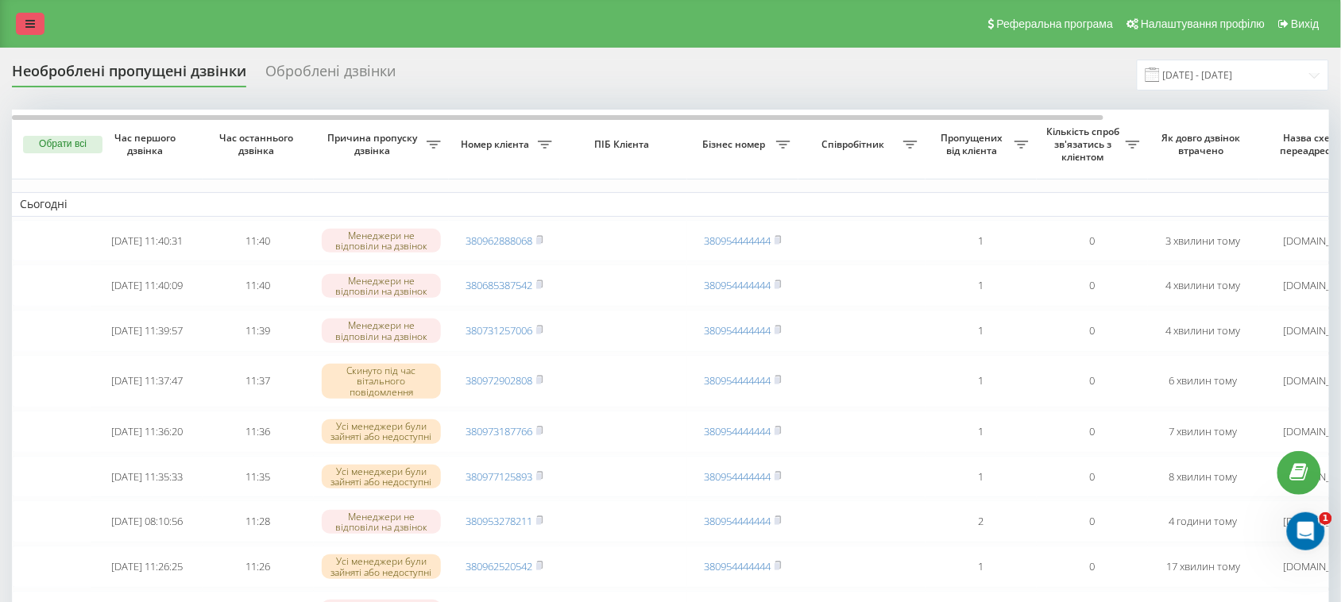
click at [41, 21] on link at bounding box center [30, 24] width 29 height 22
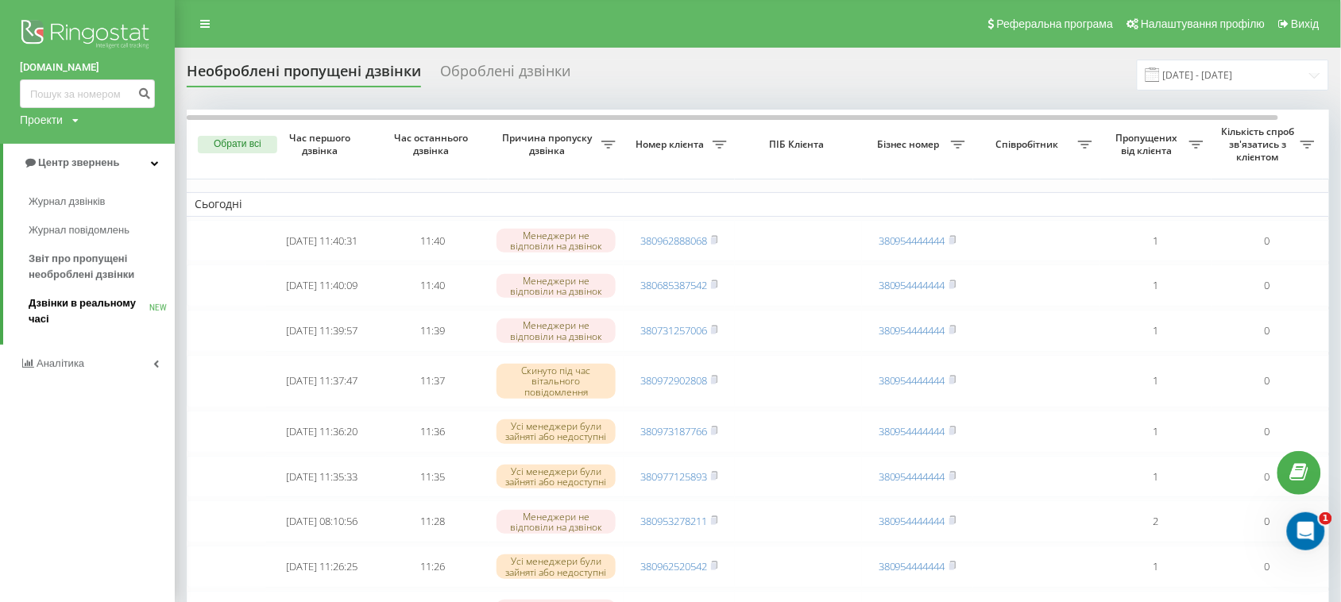
click at [66, 298] on span "Дзвінки в реальному часі" at bounding box center [89, 312] width 121 height 32
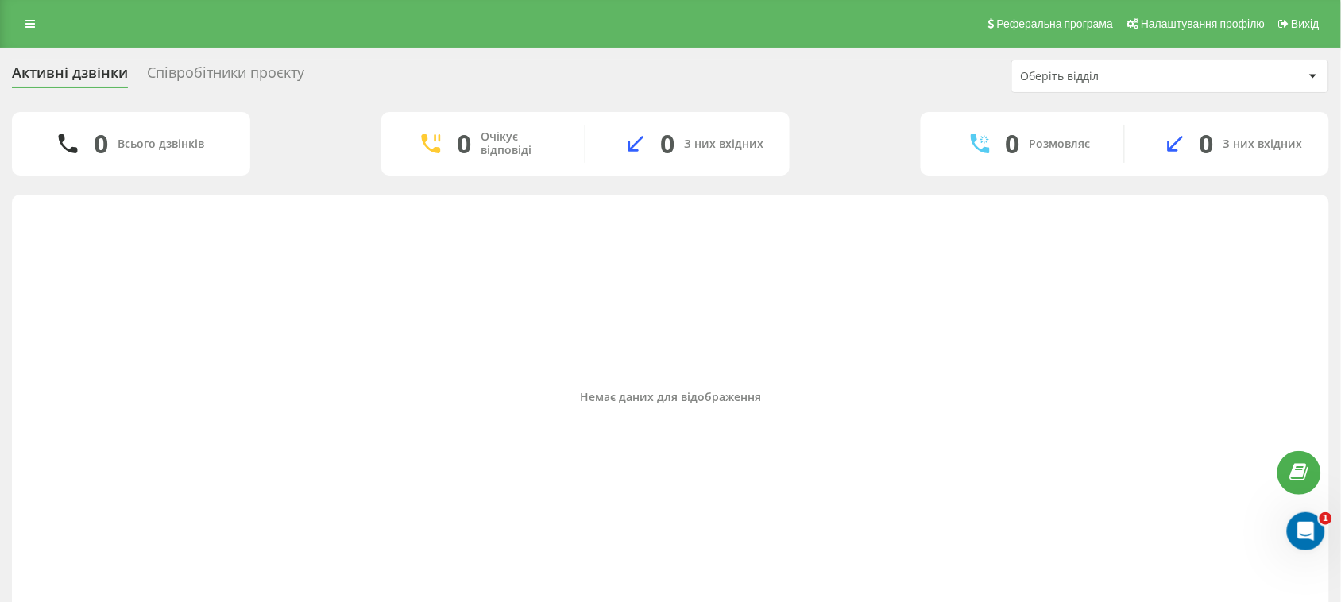
click at [244, 78] on div "Співробітники проєкту" at bounding box center [225, 76] width 157 height 25
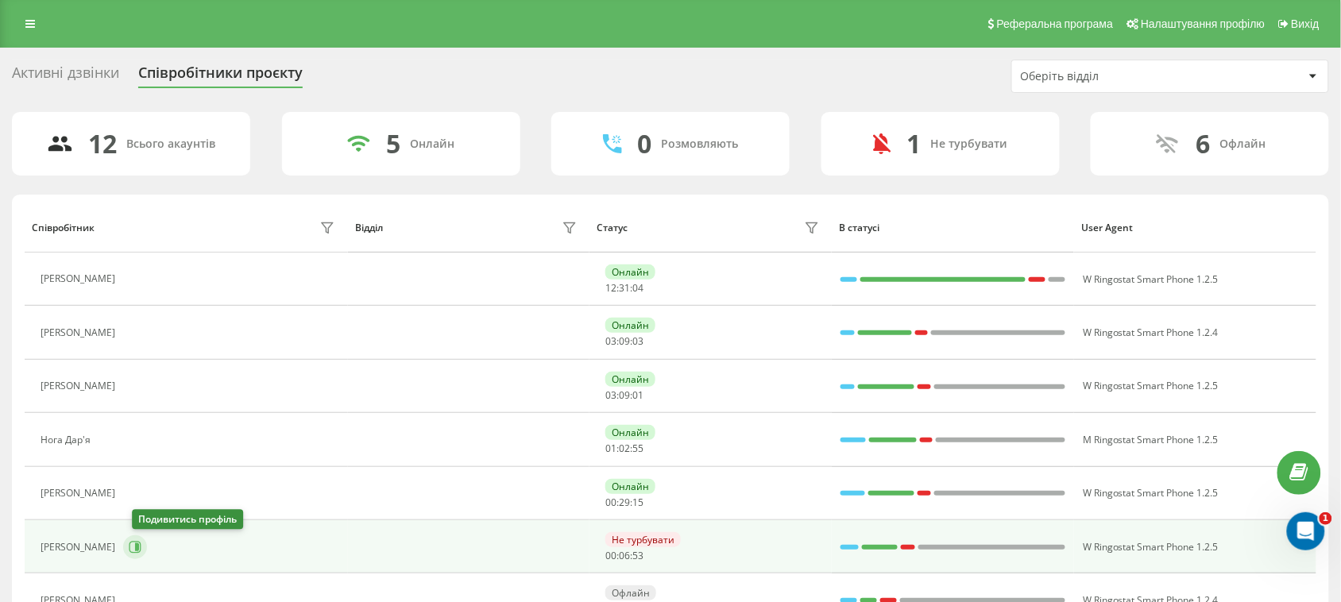
click at [140, 553] on icon at bounding box center [136, 547] width 12 height 12
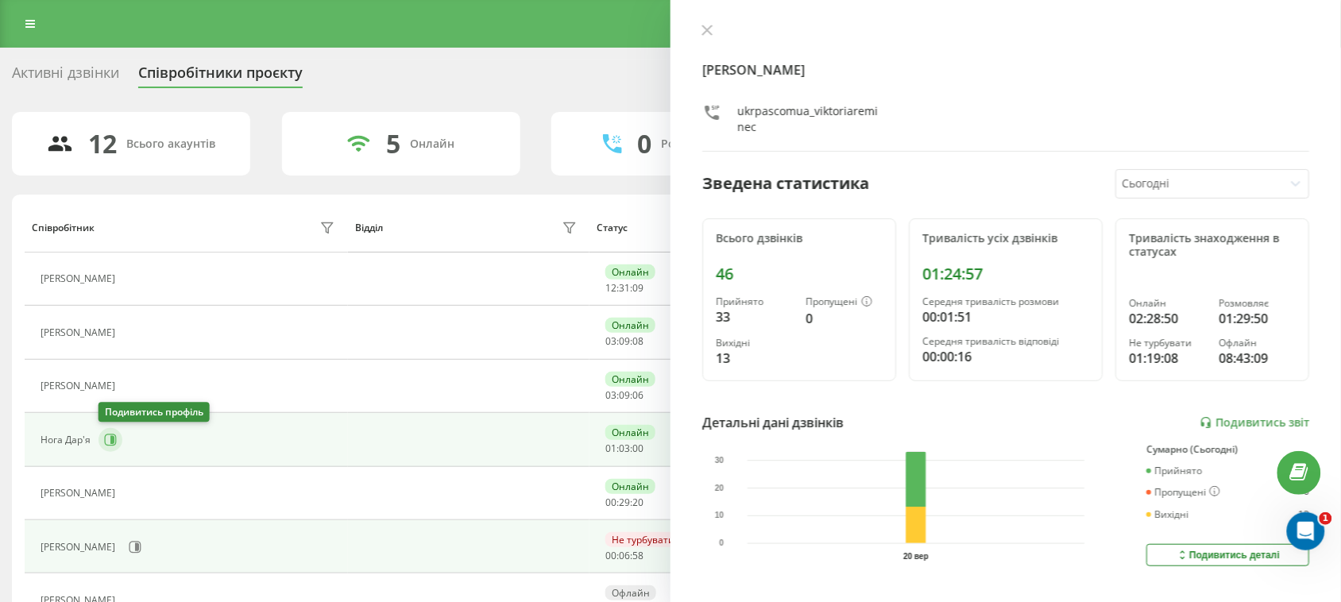
click at [102, 441] on button at bounding box center [111, 440] width 24 height 24
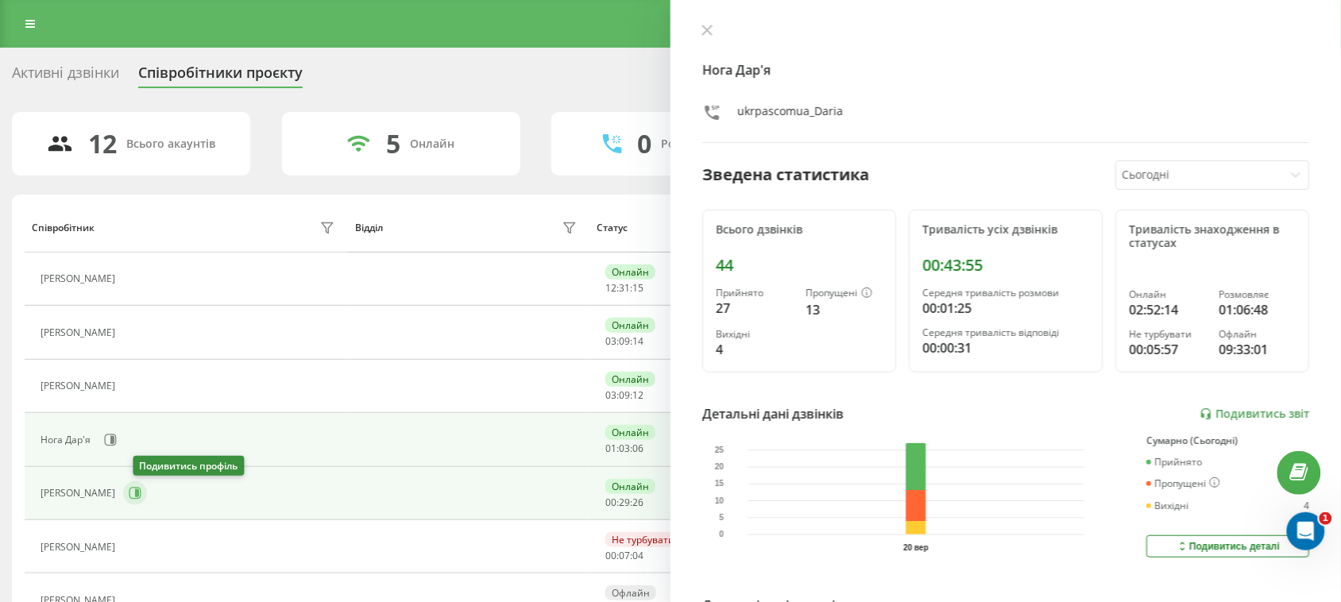
click at [141, 494] on icon at bounding box center [135, 493] width 13 height 13
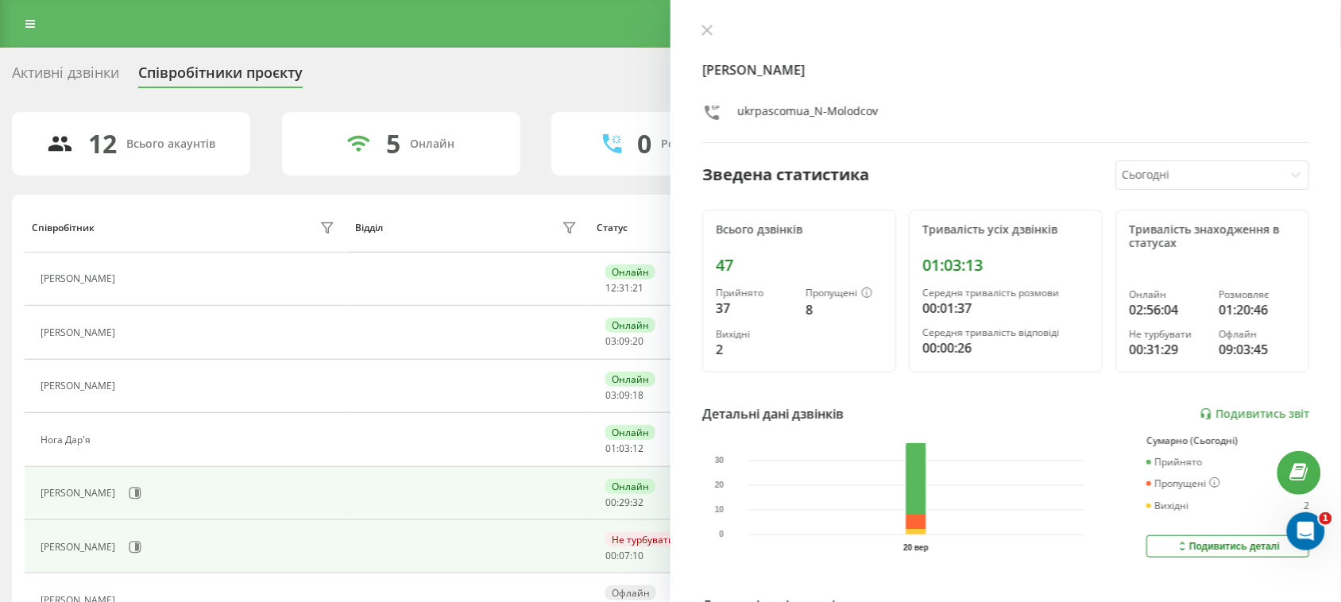
click at [133, 540] on div "[PERSON_NAME]" at bounding box center [190, 547] width 299 height 27
click at [141, 546] on icon at bounding box center [135, 547] width 13 height 13
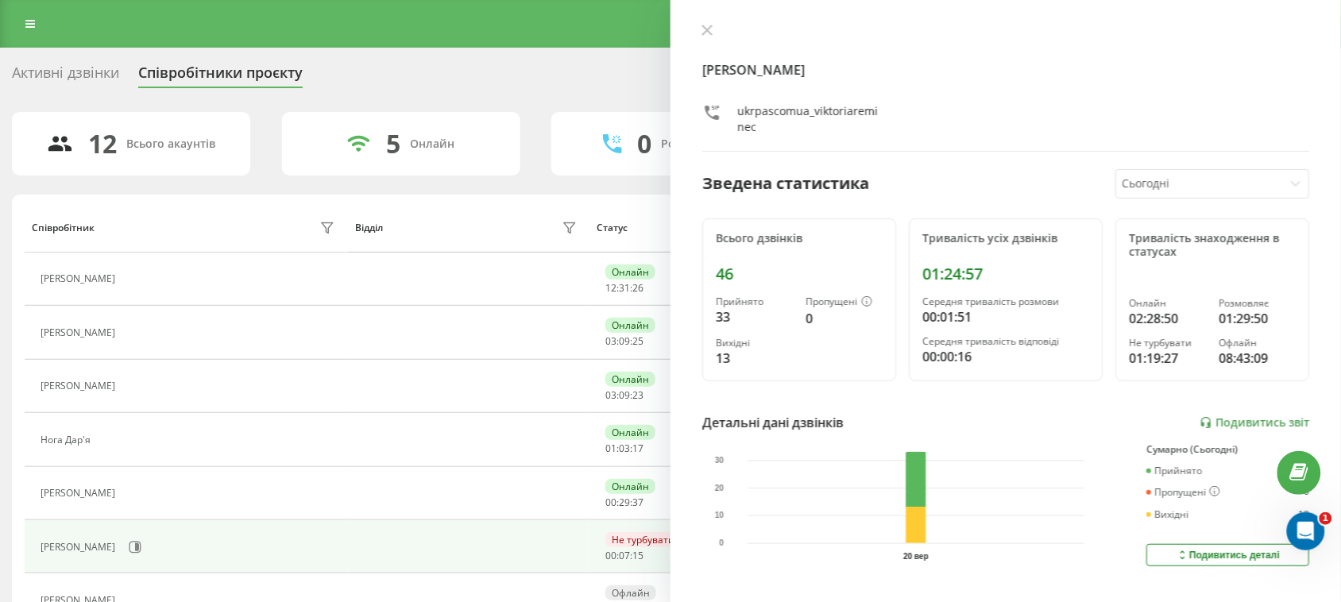
click at [82, 72] on div "Активні дзвінки" at bounding box center [65, 76] width 107 height 25
